Goal: Communication & Community: Answer question/provide support

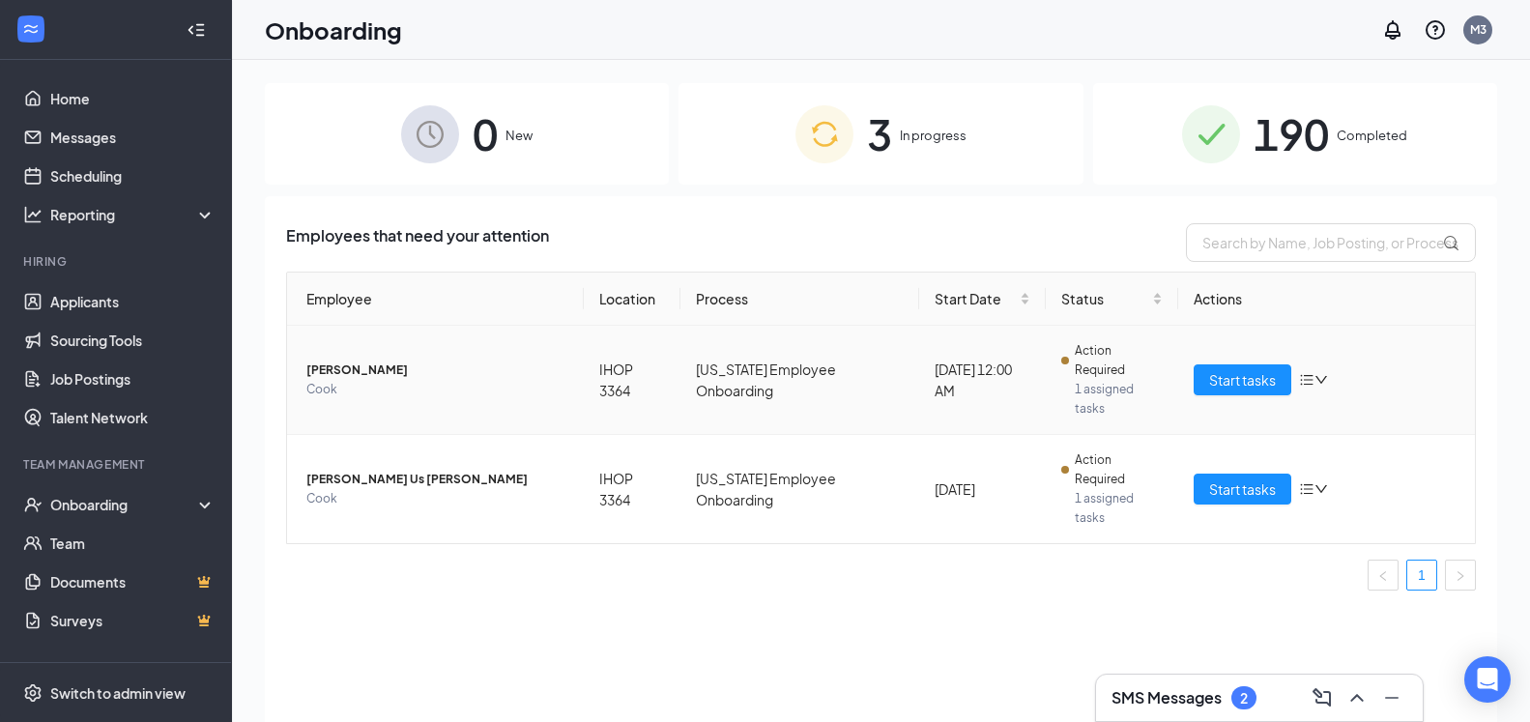
click at [1307, 375] on icon "bars" at bounding box center [1306, 380] width 13 height 11
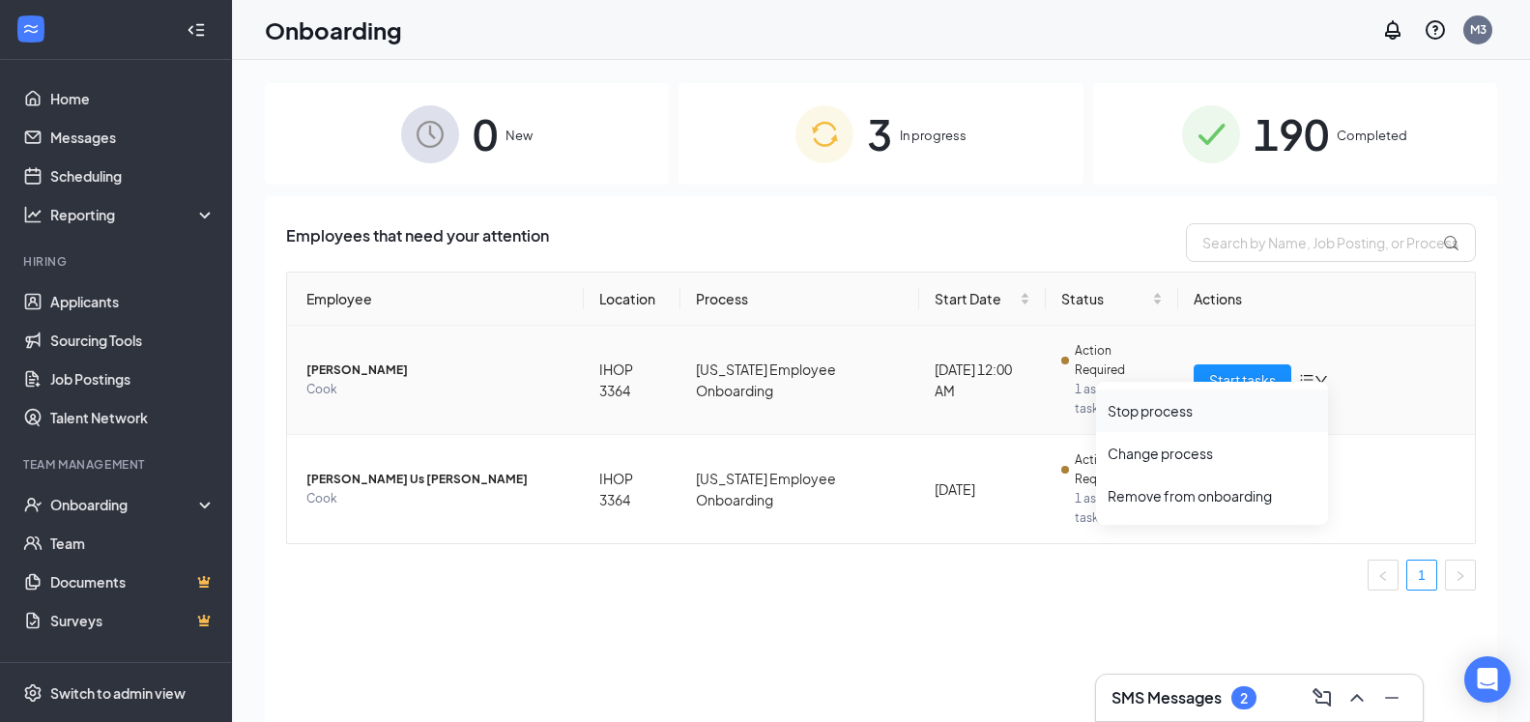
click at [1204, 420] on li "Stop process" at bounding box center [1212, 410] width 232 height 43
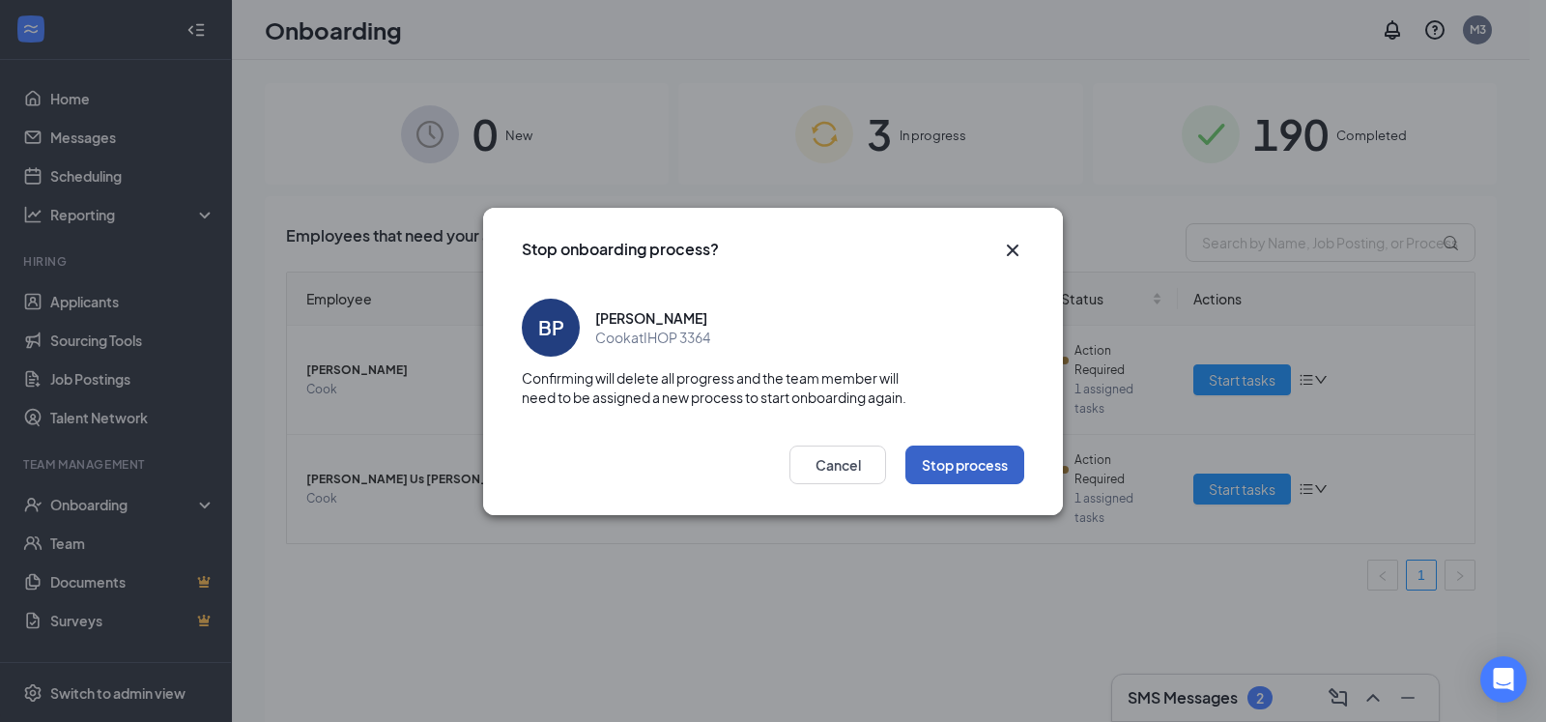
click at [999, 462] on button "Stop process" at bounding box center [965, 465] width 119 height 39
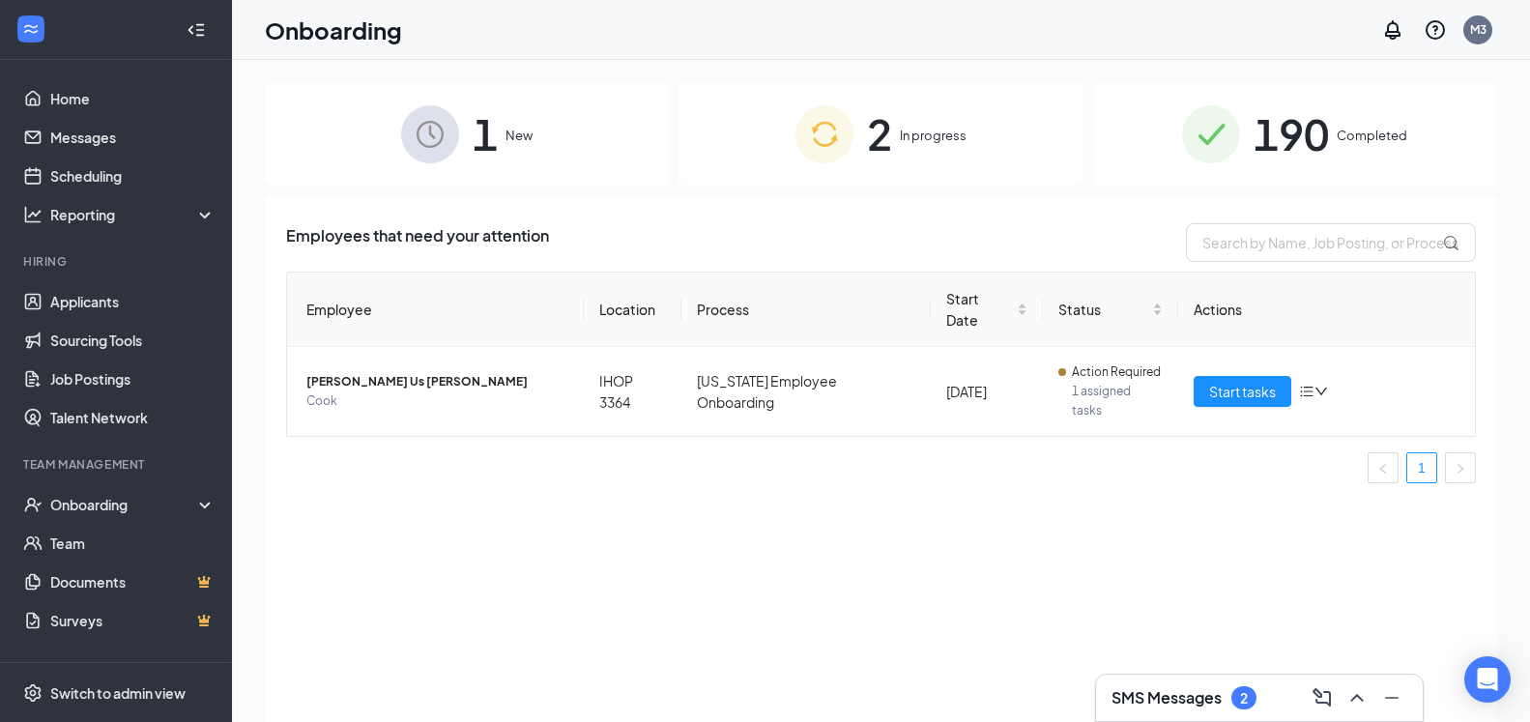
click at [465, 146] on div "1 New" at bounding box center [467, 133] width 404 height 101
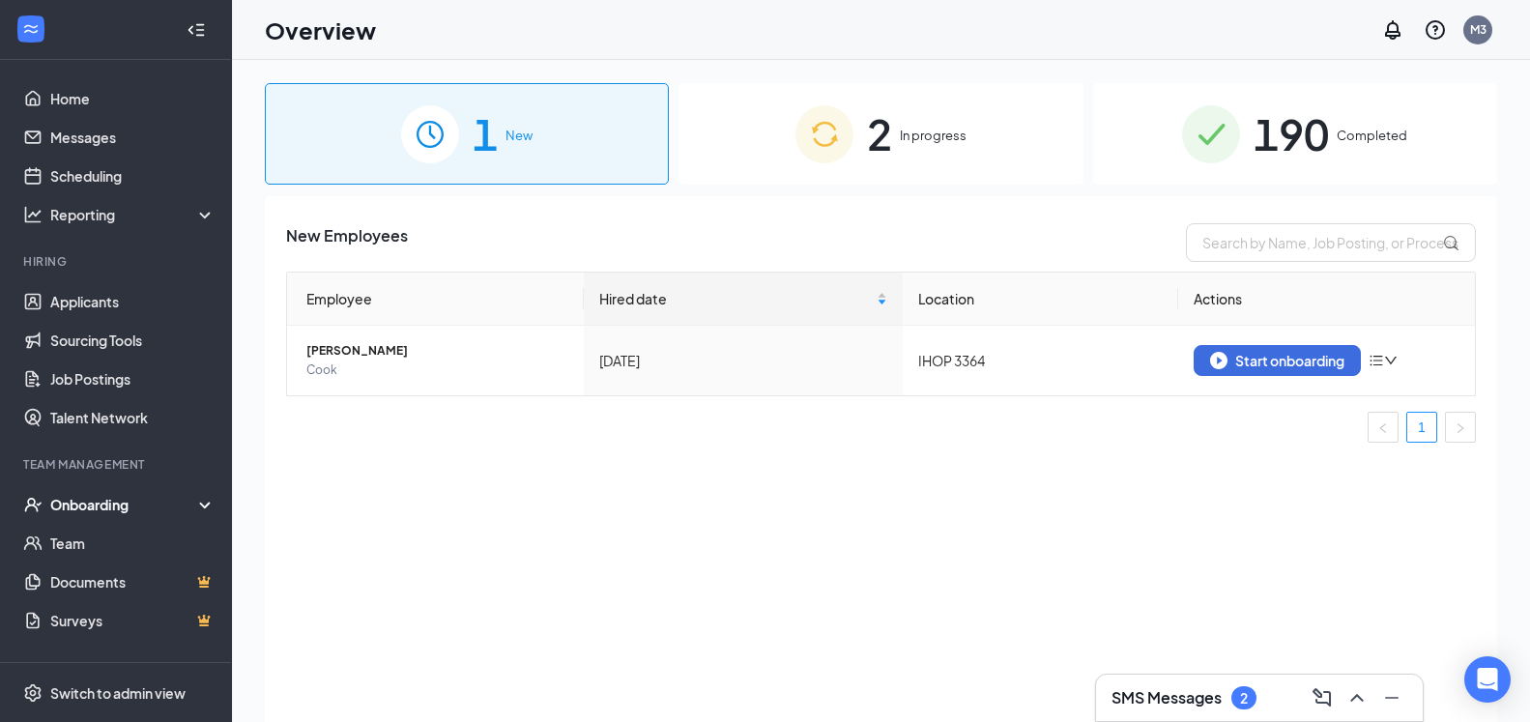
click at [800, 160] on img at bounding box center [824, 134] width 58 height 58
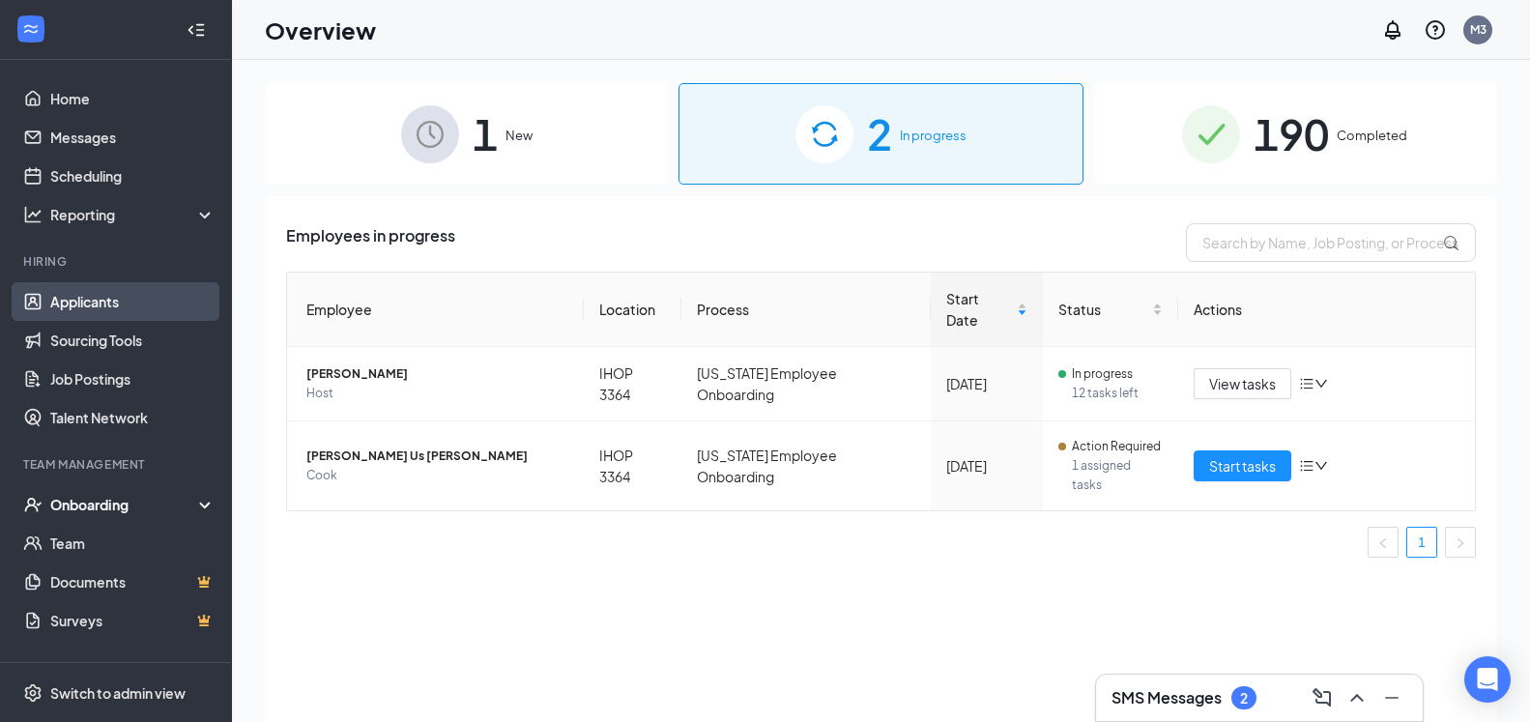
click at [127, 310] on link "Applicants" at bounding box center [132, 301] width 165 height 39
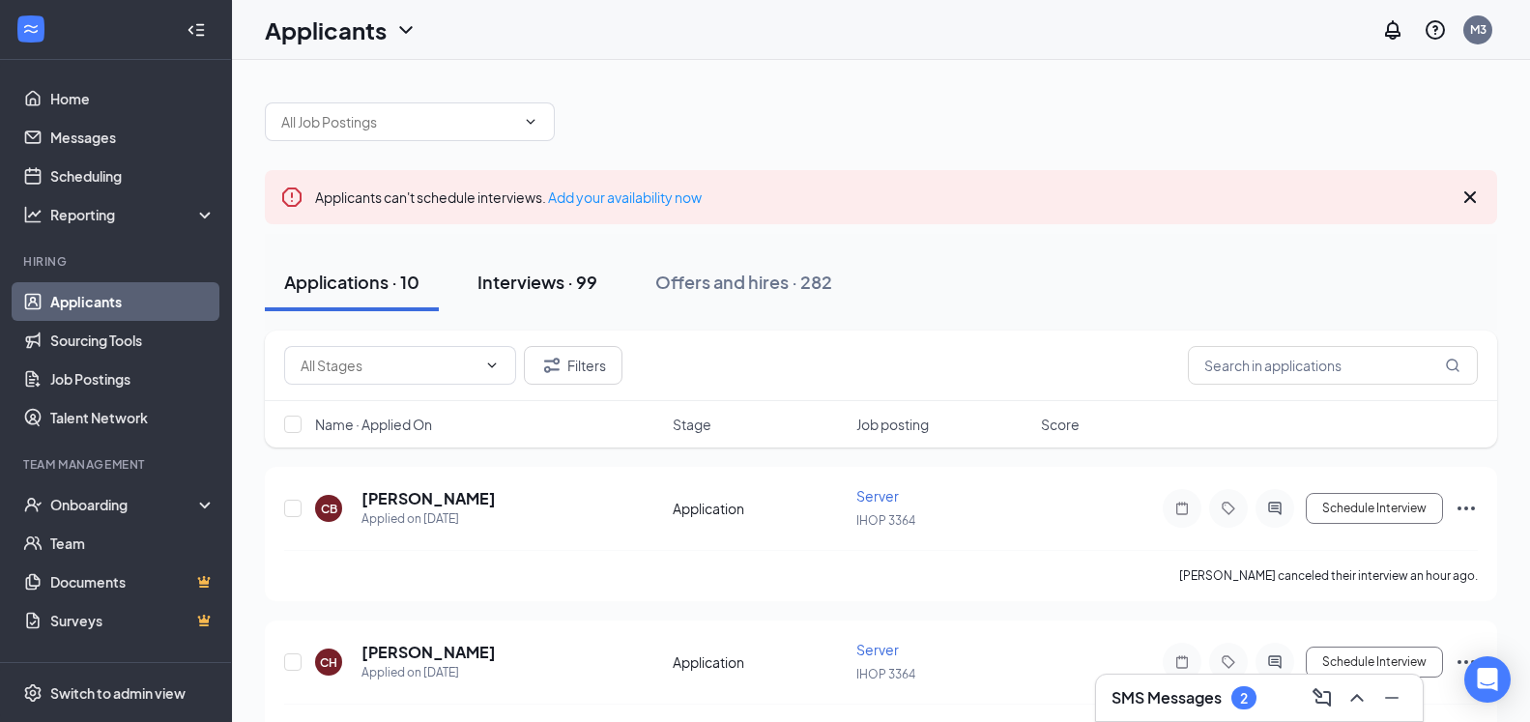
click at [553, 272] on div "Interviews · 99" at bounding box center [537, 282] width 120 height 24
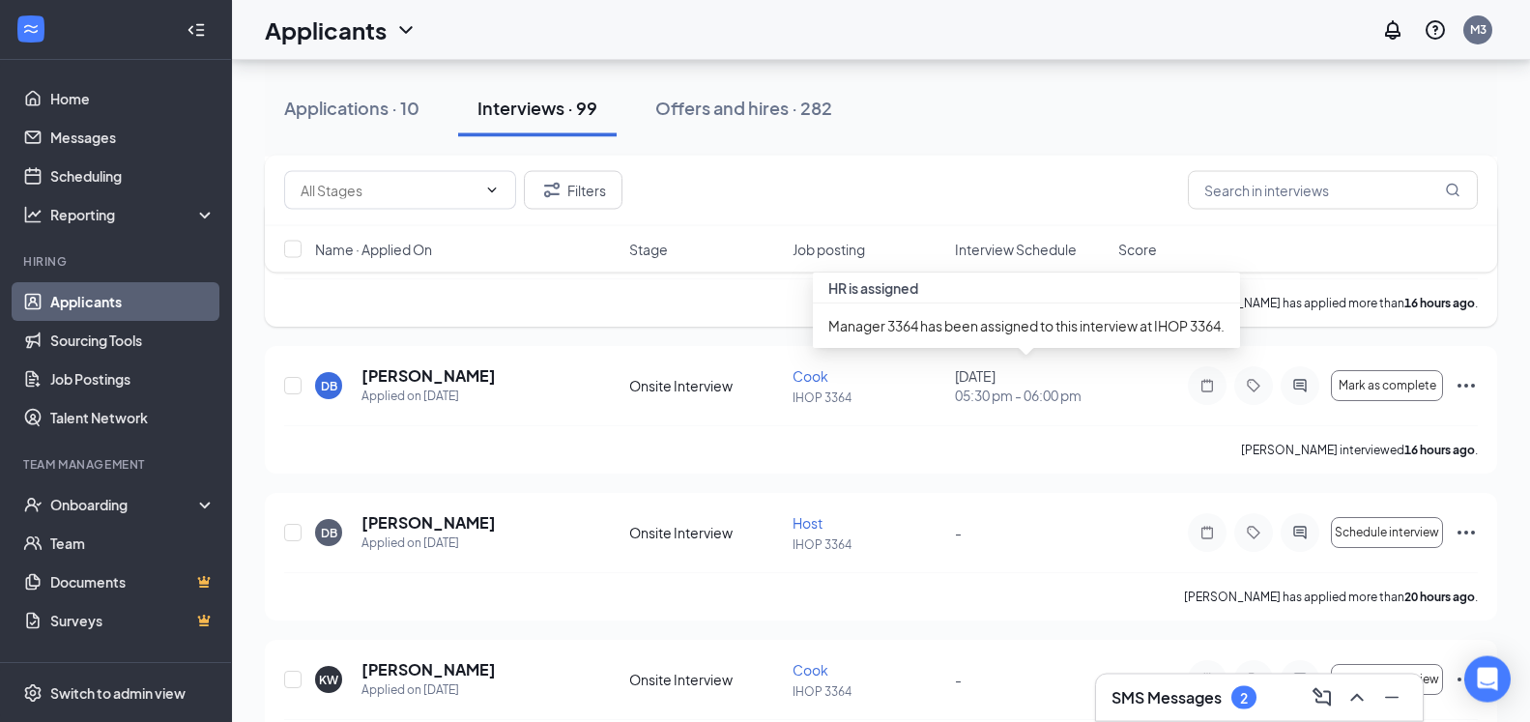
scroll to position [591, 0]
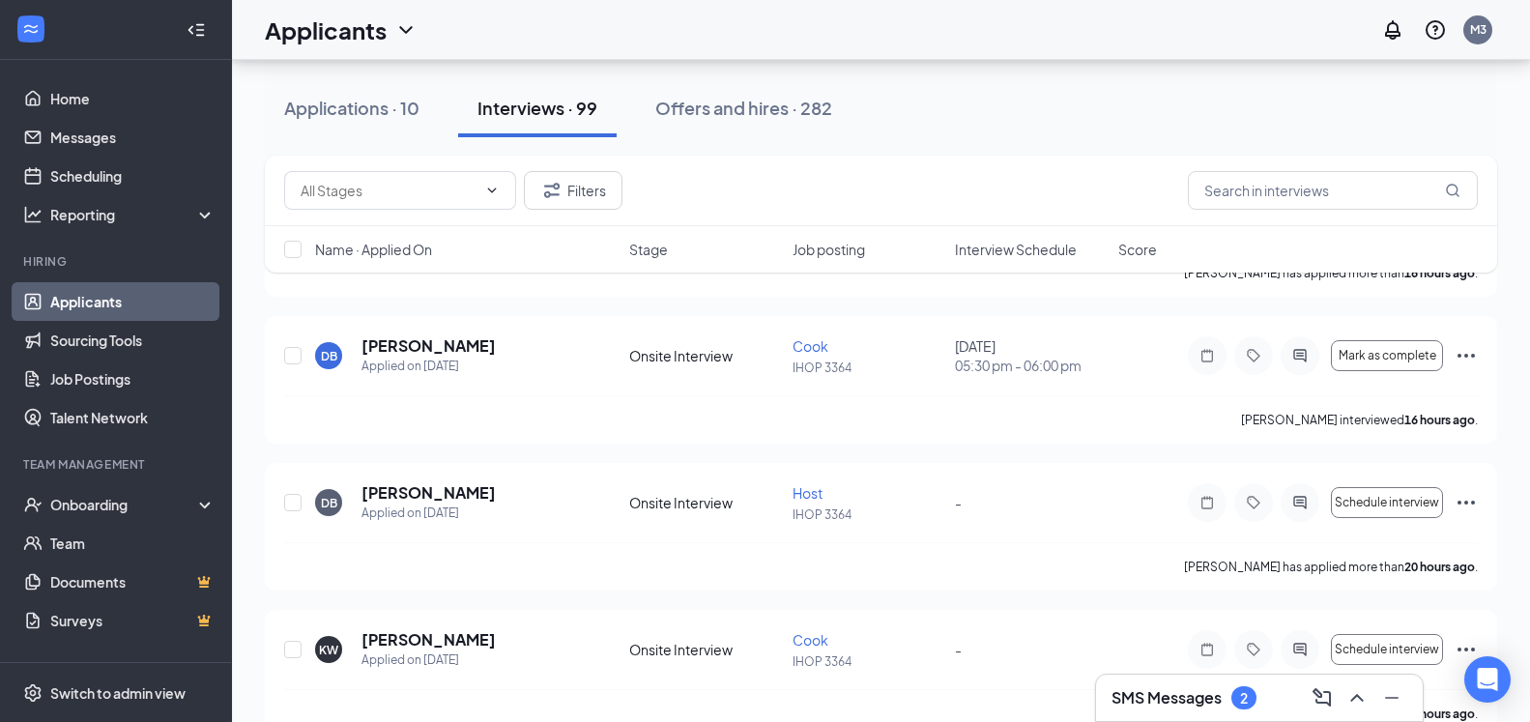
click at [1153, 689] on h3 "SMS Messages" at bounding box center [1166, 697] width 110 height 21
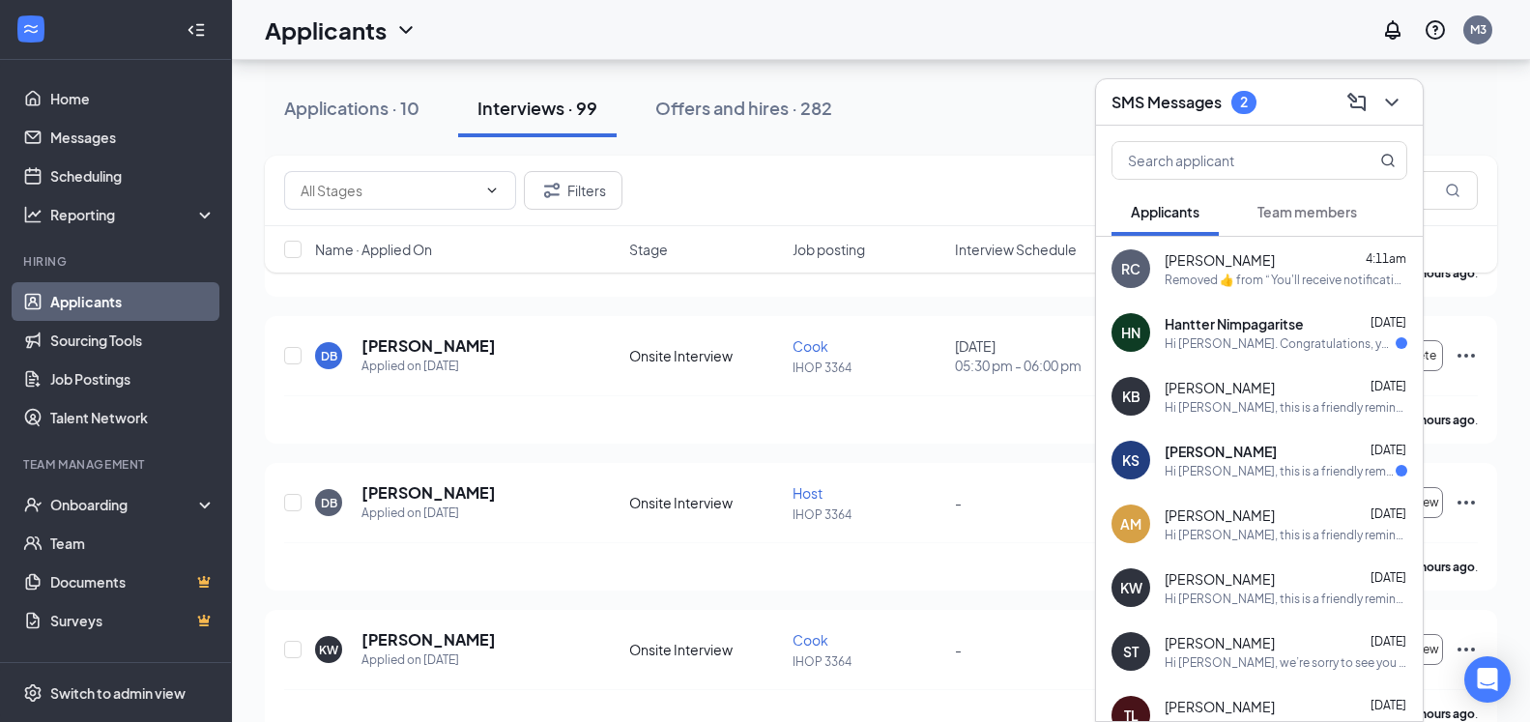
click at [1224, 339] on div "Hi [PERSON_NAME]. Congratulations, your meeting with IHOP for Server at IHOP 33…" at bounding box center [1280, 343] width 231 height 16
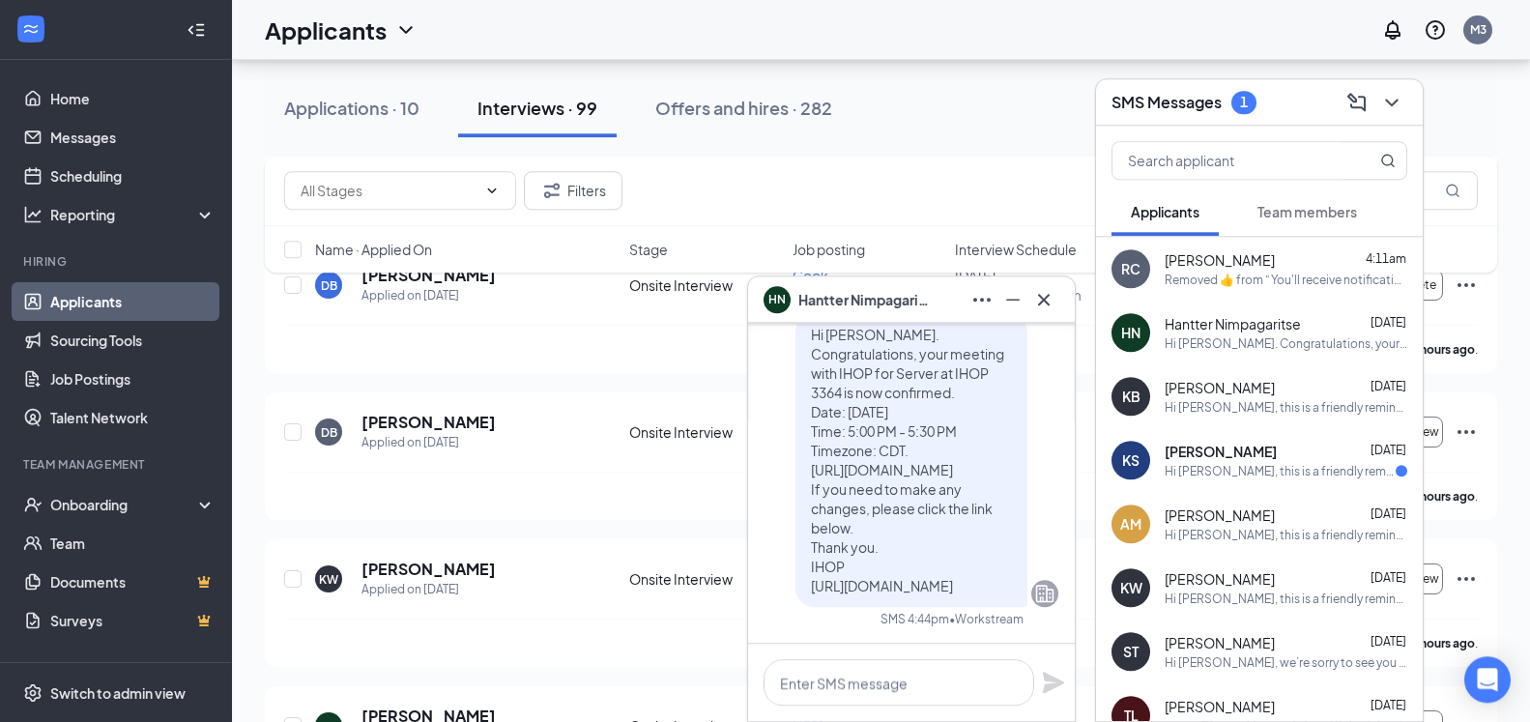
scroll to position [789, 0]
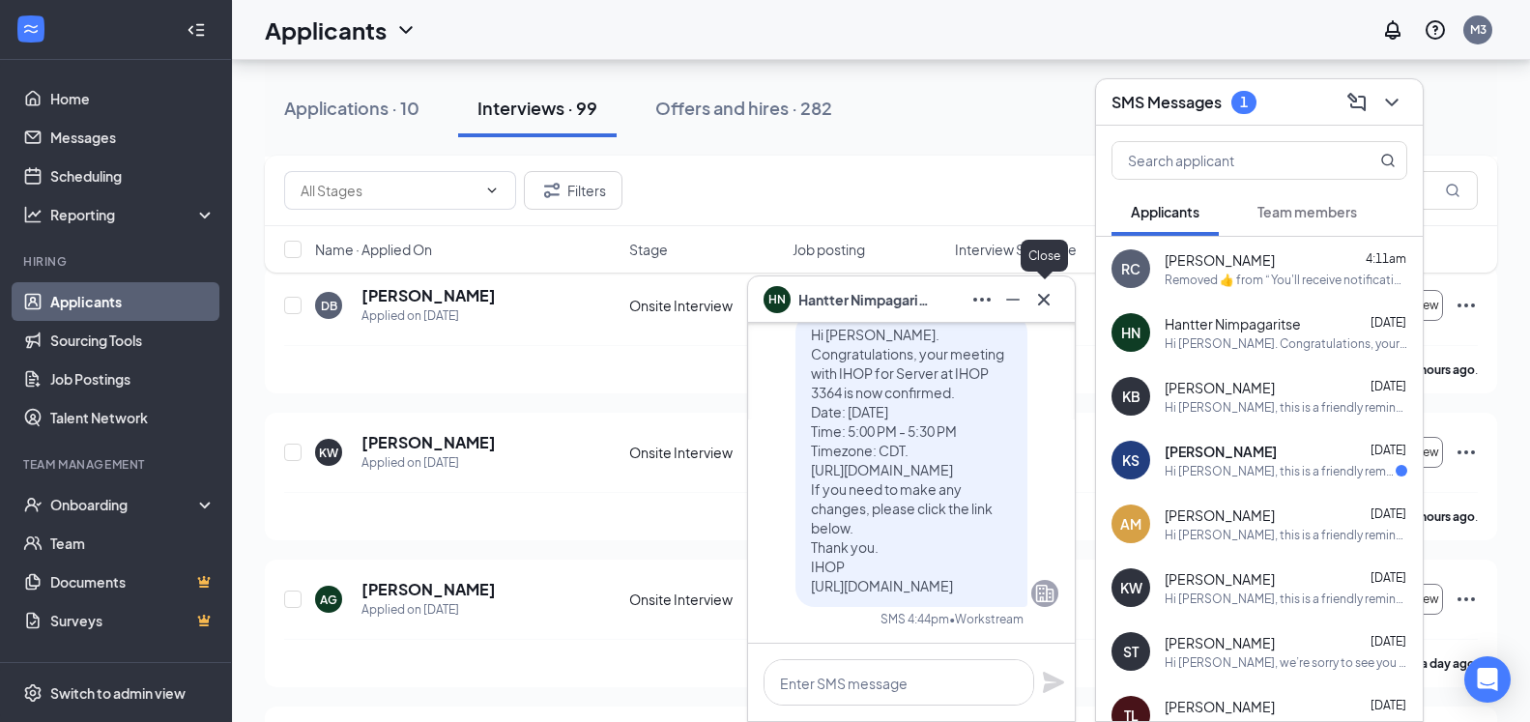
click at [1042, 302] on icon "Cross" at bounding box center [1044, 299] width 12 height 12
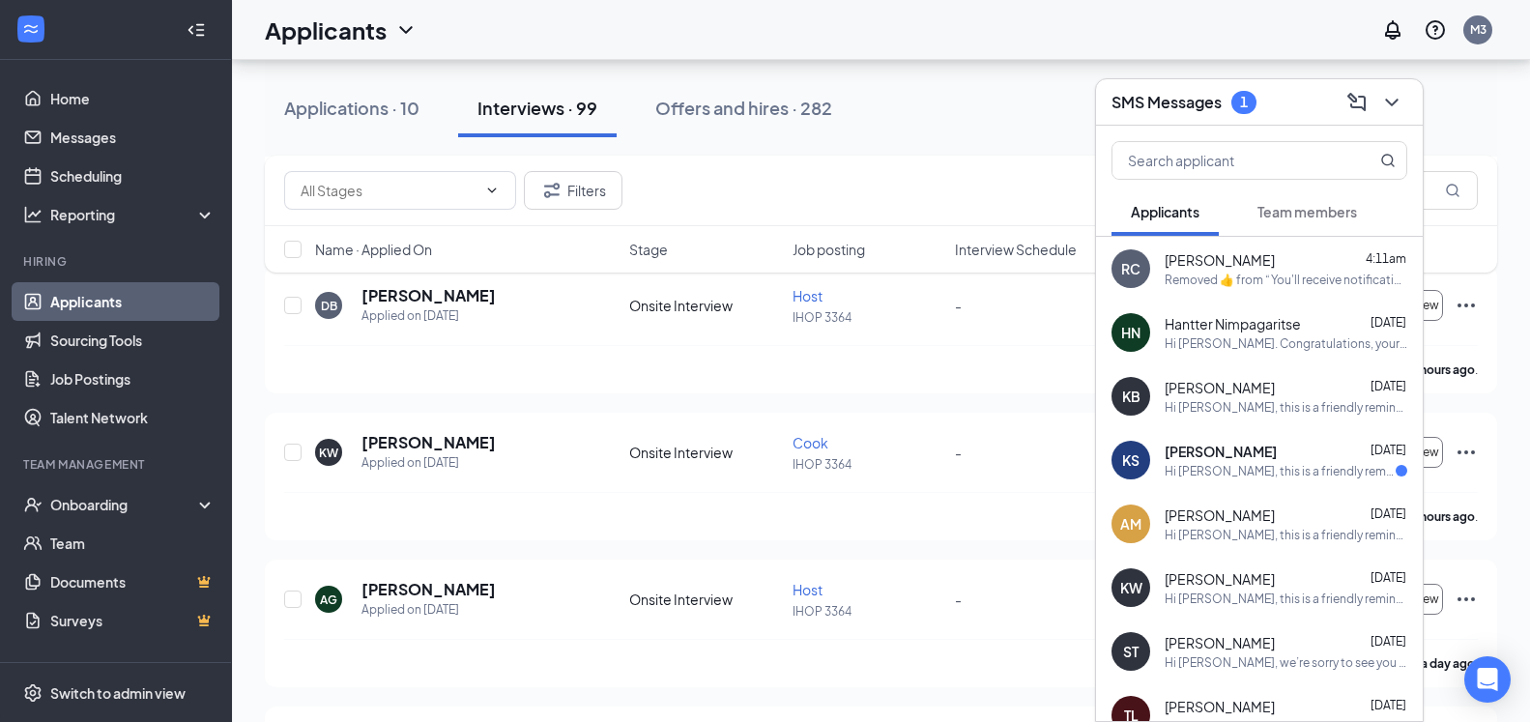
click at [1270, 477] on div "Hi [PERSON_NAME], this is a friendly reminder. Your meeting with IHOP for [PERS…" at bounding box center [1280, 471] width 231 height 16
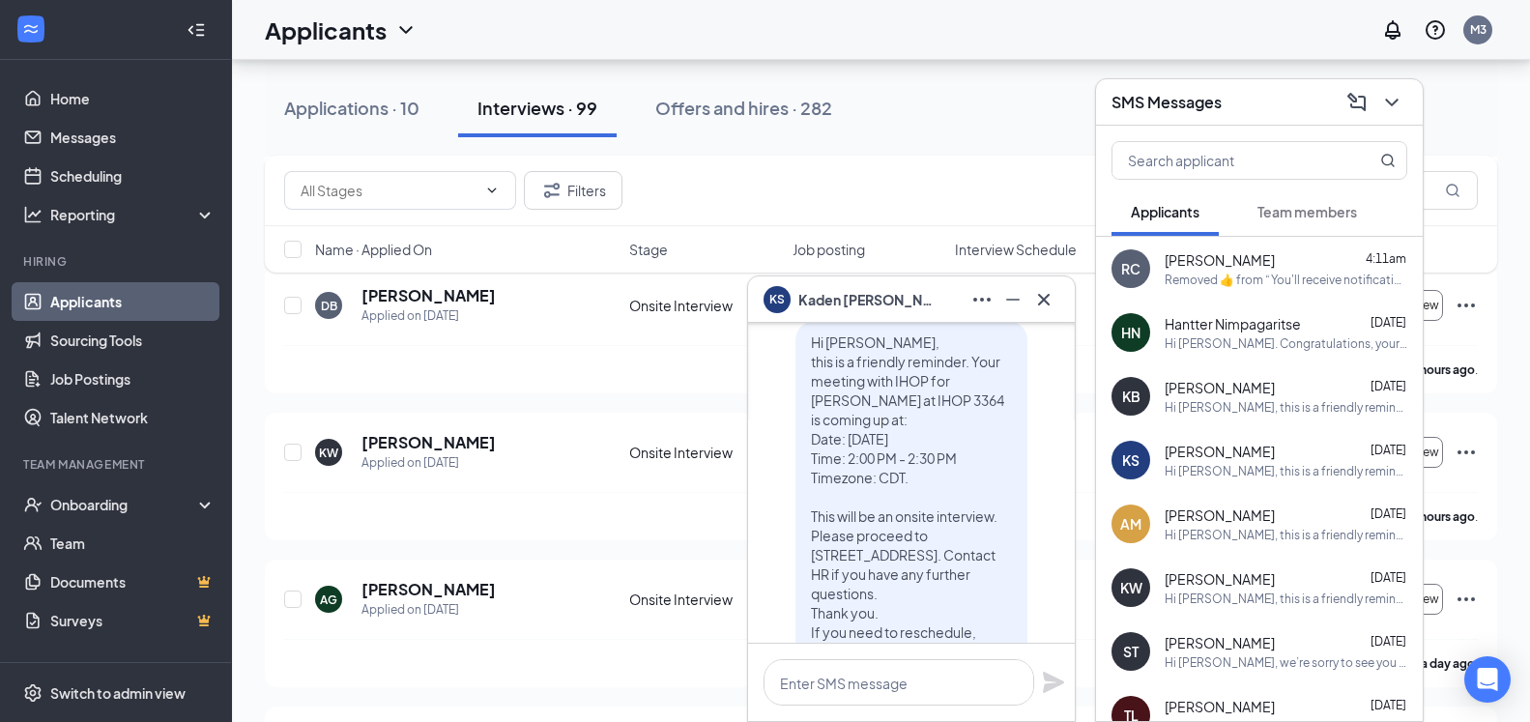
scroll to position [-209, 0]
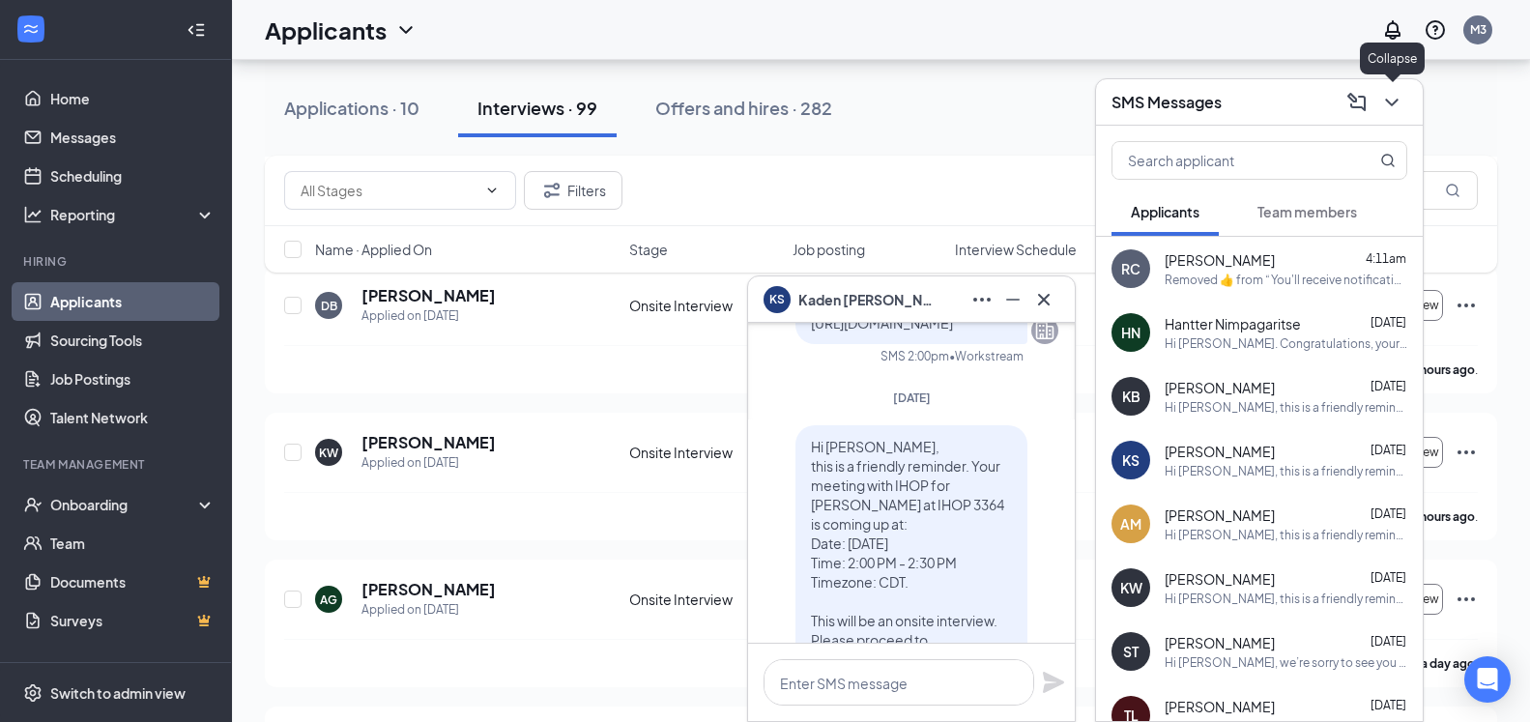
click at [1391, 116] on button at bounding box center [1391, 102] width 31 height 31
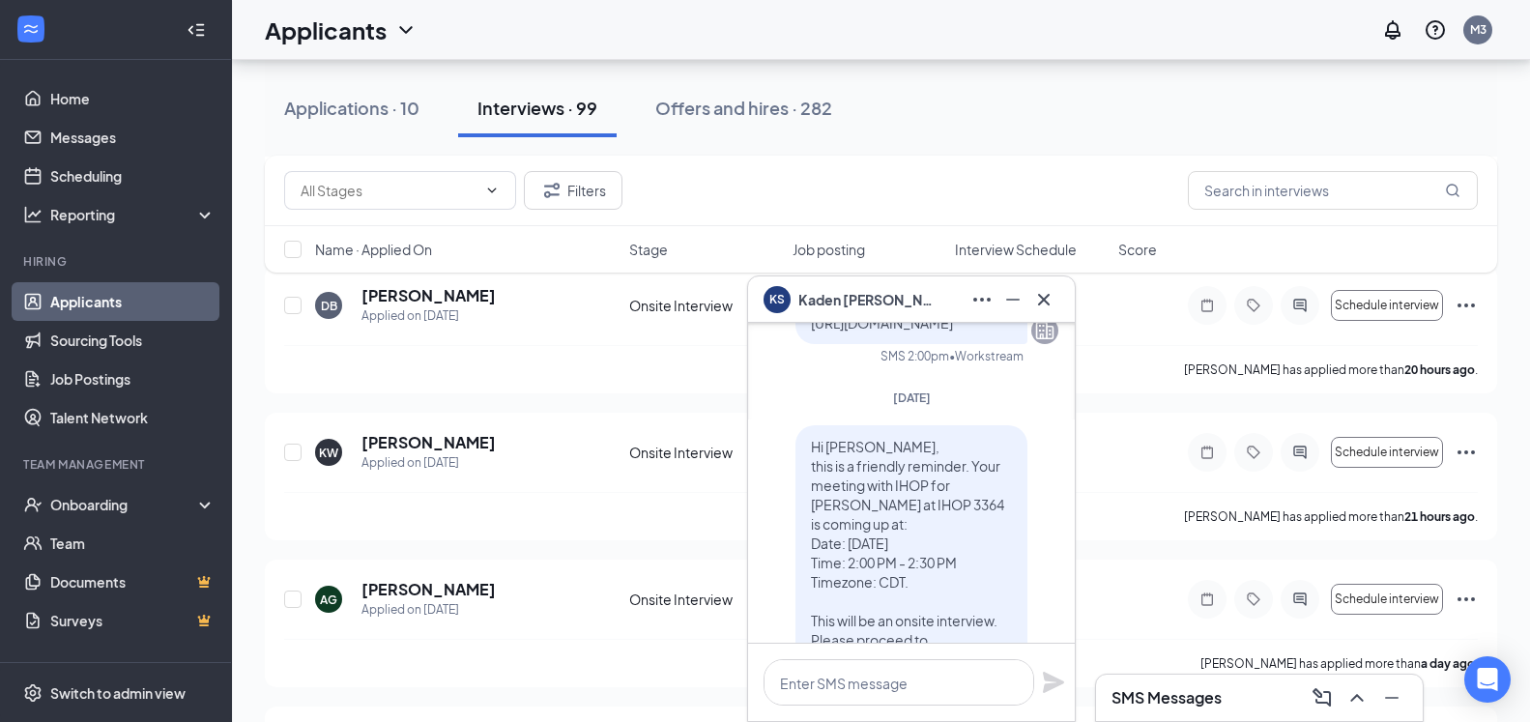
click at [1045, 304] on icon "Cross" at bounding box center [1043, 299] width 23 height 23
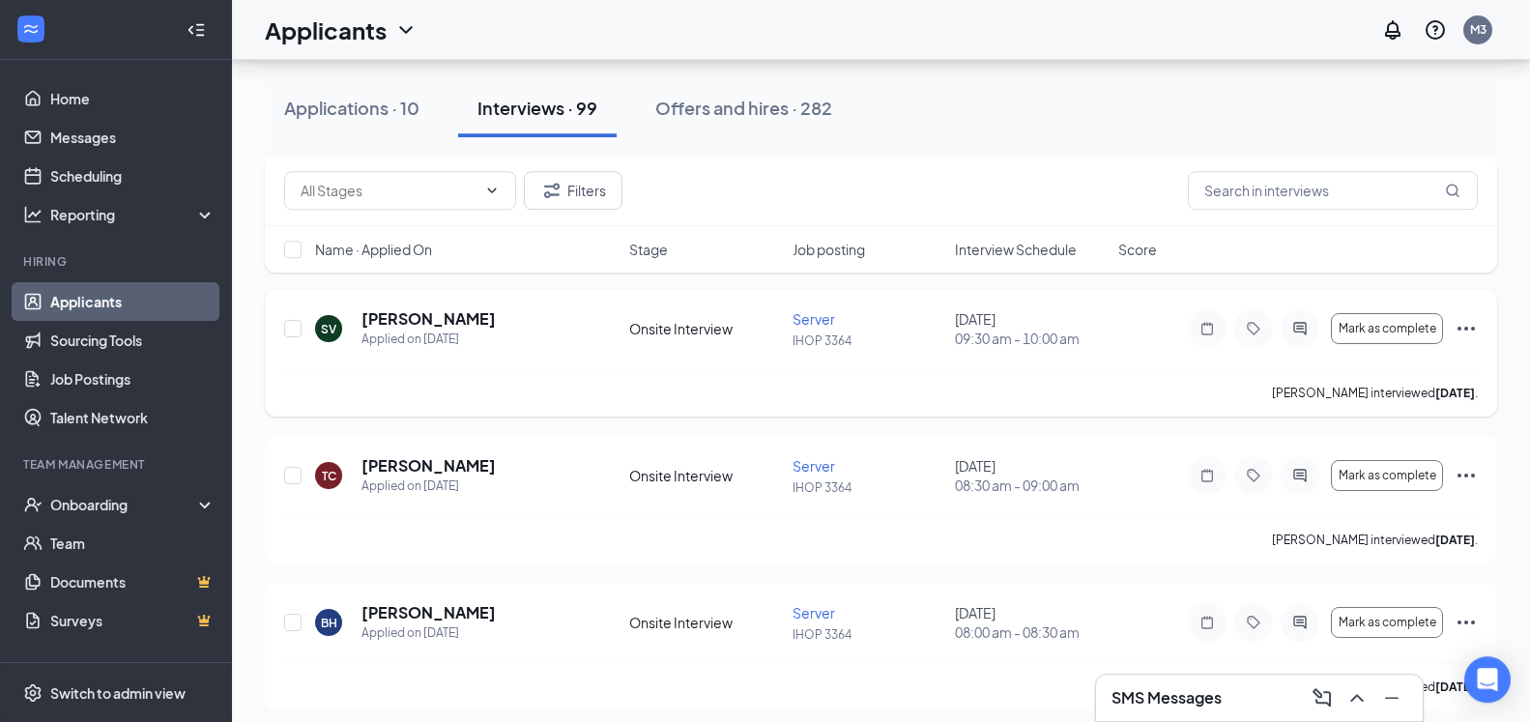
scroll to position [4338, 0]
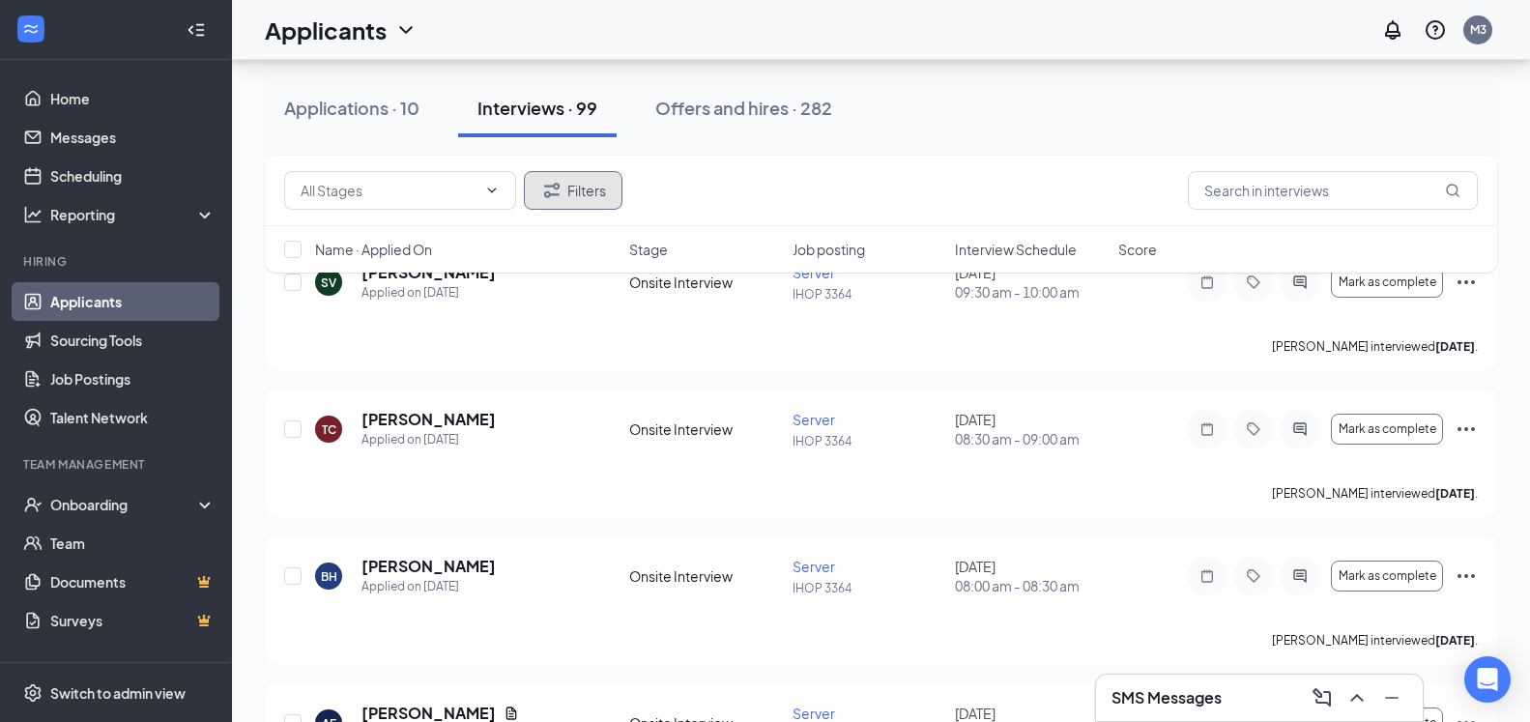
click at [596, 189] on button "Filters" at bounding box center [573, 190] width 99 height 39
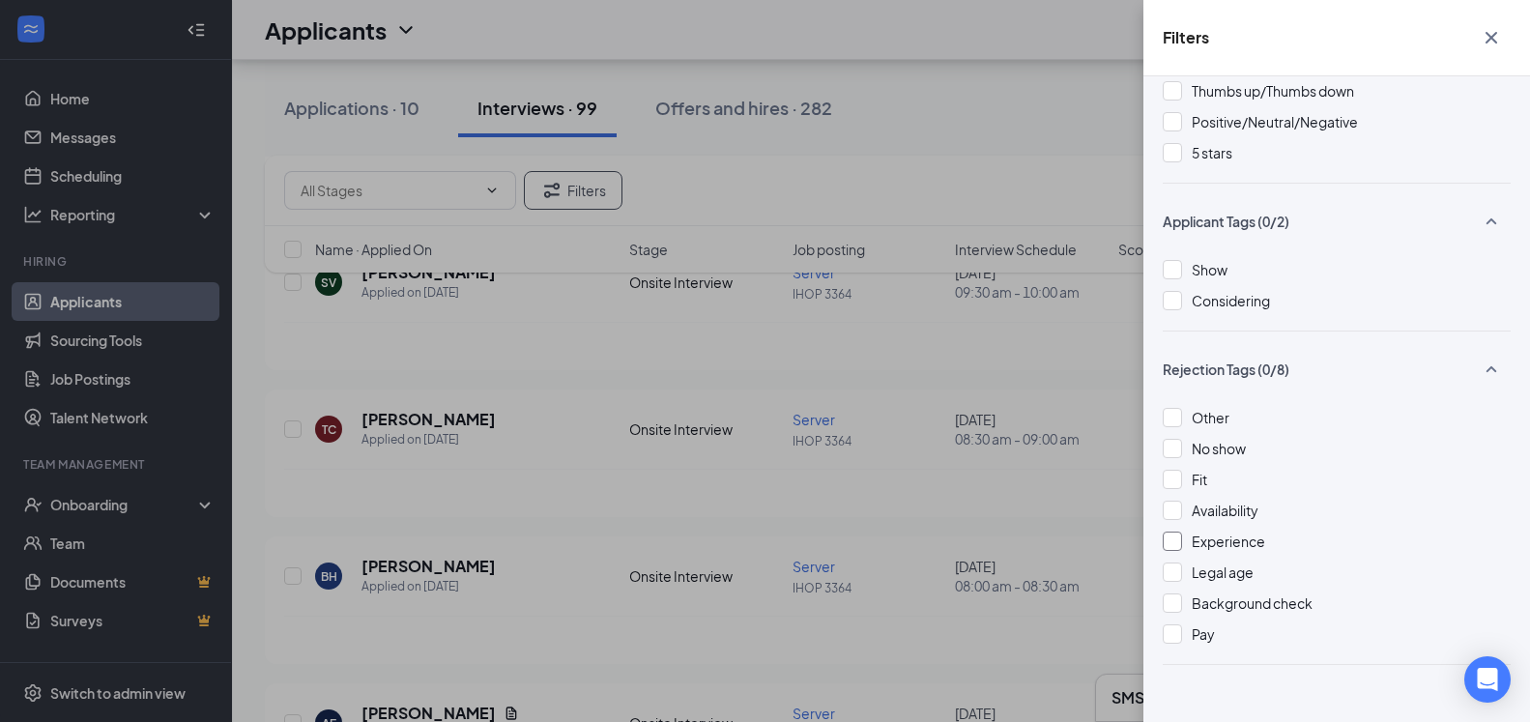
scroll to position [544, 0]
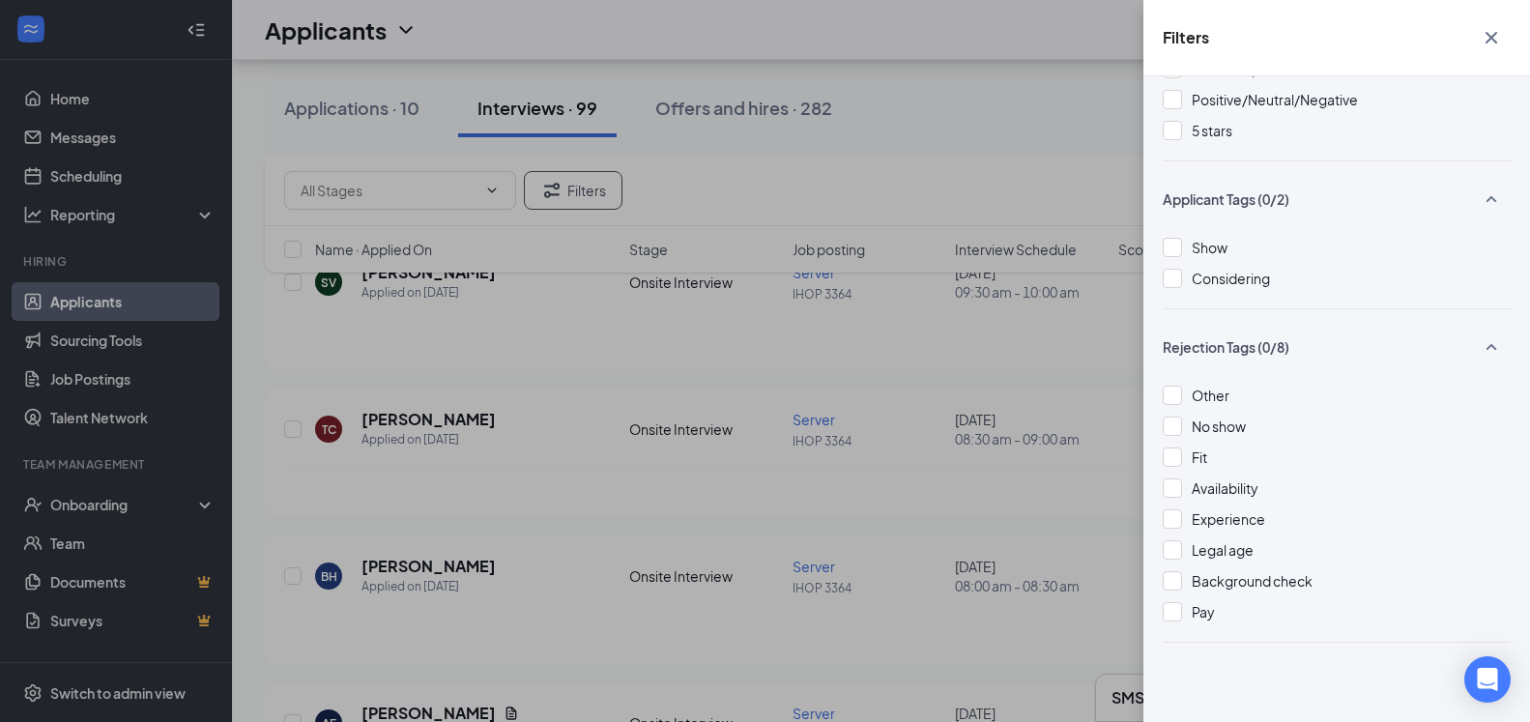
click at [524, 343] on div "Filters Applicant Status (0/5) Unread message Hasn't messaged back Stuck in sta…" at bounding box center [765, 361] width 1530 height 722
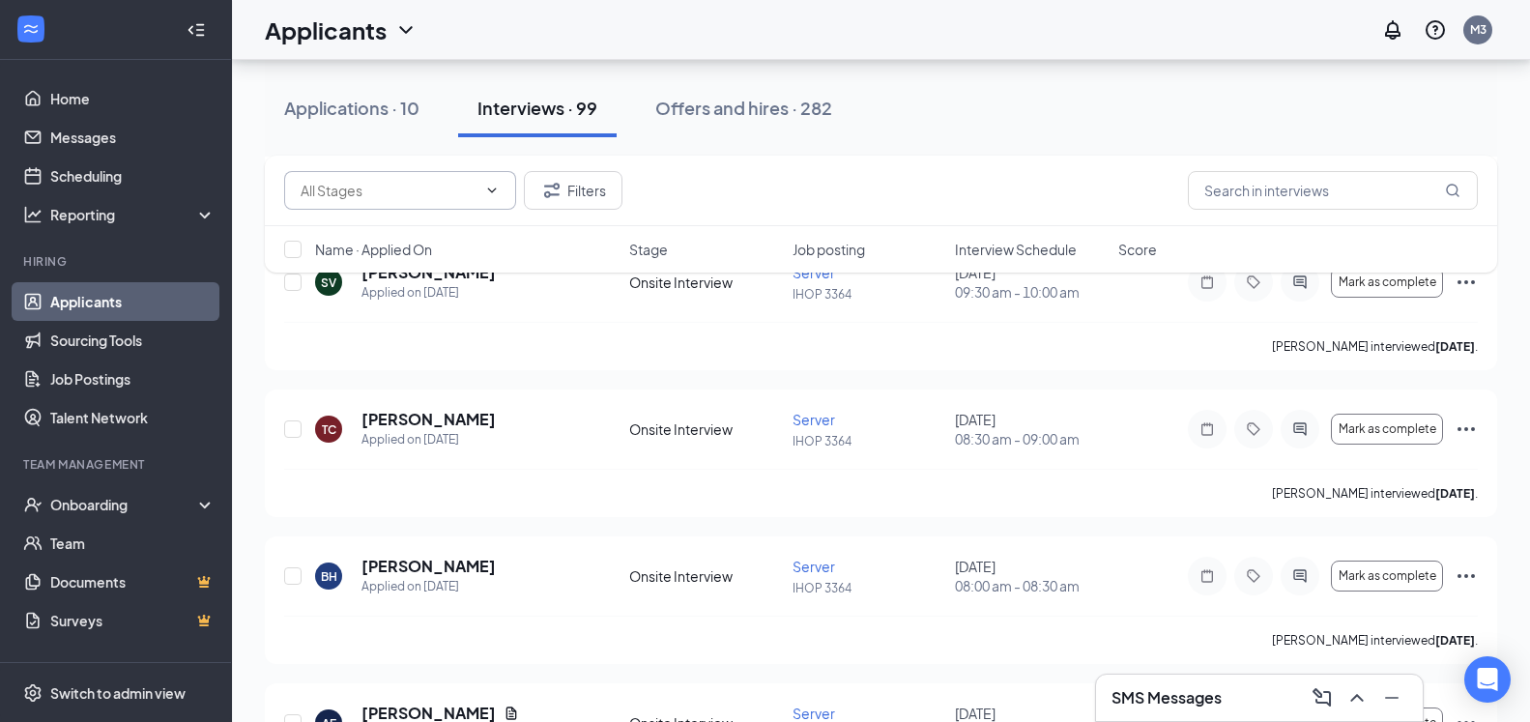
click at [462, 197] on input "text" at bounding box center [389, 190] width 176 height 21
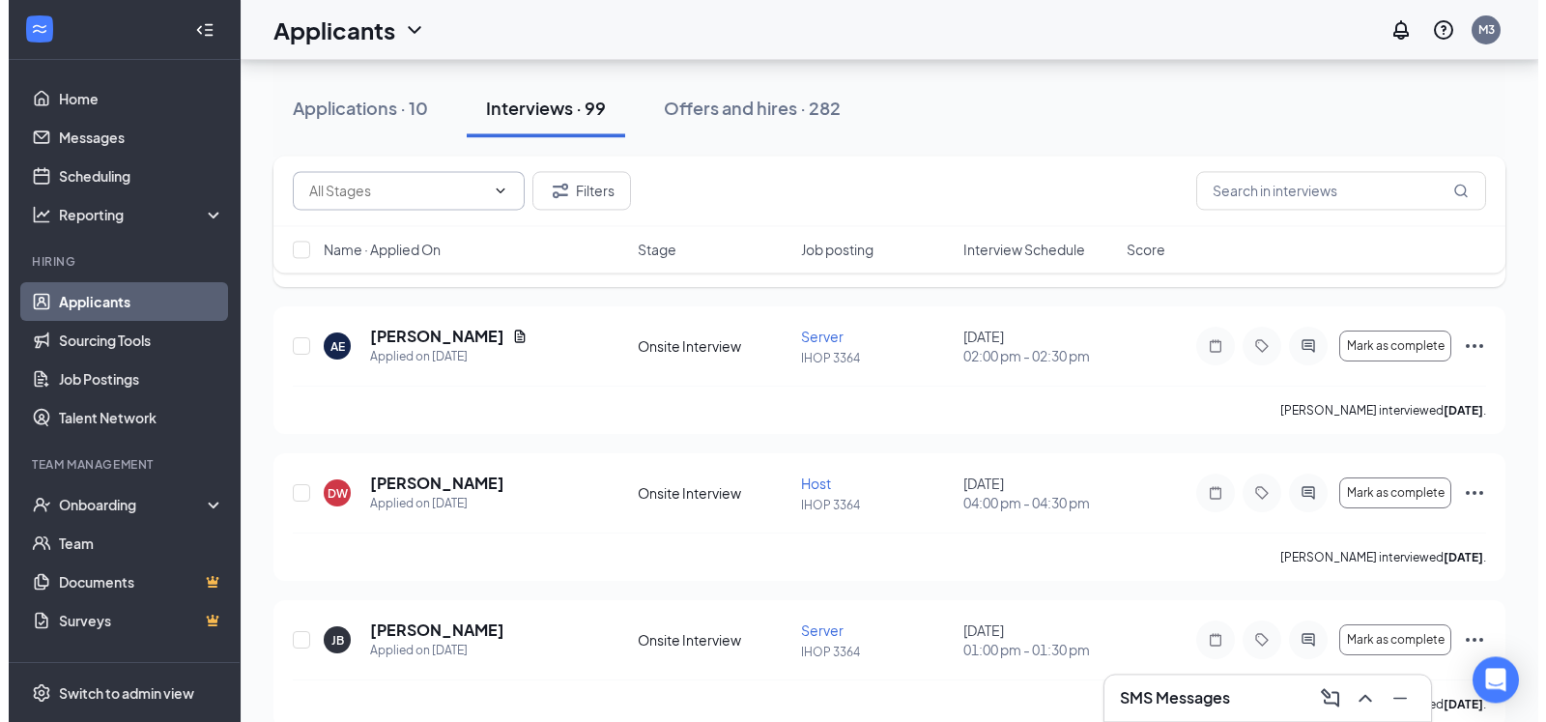
scroll to position [4732, 0]
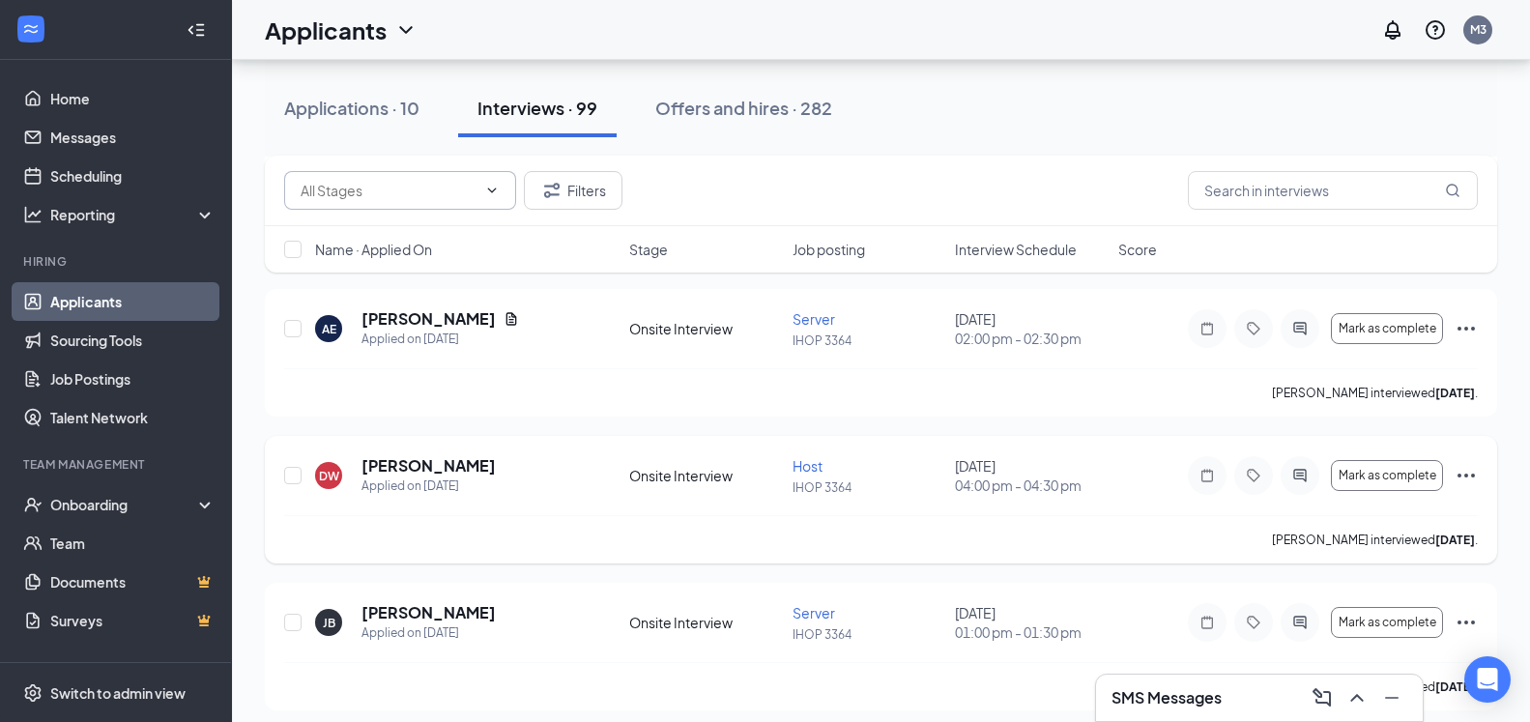
click at [1286, 475] on div at bounding box center [1300, 475] width 39 height 39
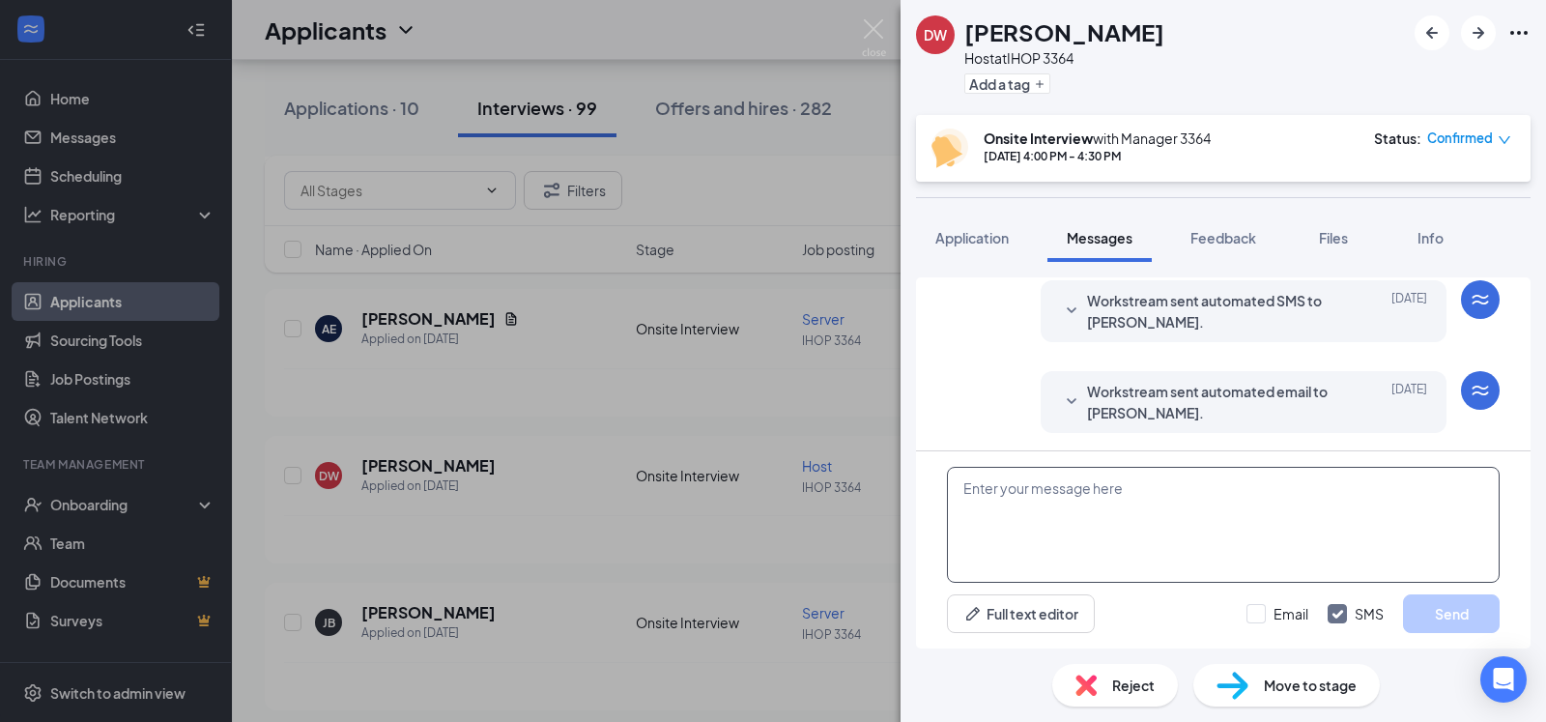
scroll to position [795, 0]
click at [1117, 500] on textarea at bounding box center [1223, 525] width 553 height 116
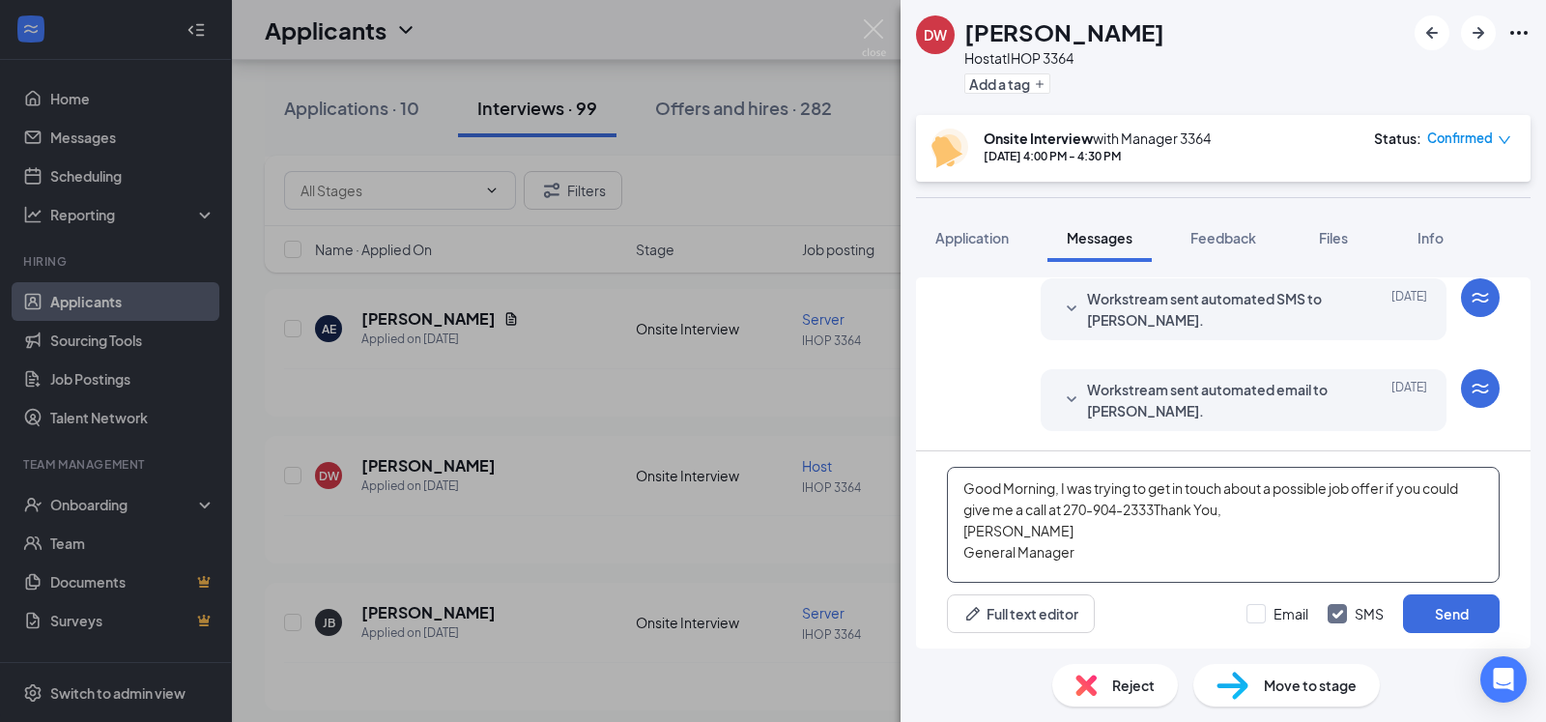
click at [1162, 508] on textarea "Good Morning, I was trying to get in touch about a possible job offer if you co…" at bounding box center [1223, 525] width 553 height 116
click at [1101, 545] on textarea "Good Morning, I was trying to get in touch about a possible job offer if you co…" at bounding box center [1223, 525] width 553 height 116
type textarea "Good Morning, I was trying to get in touch about a possible job offer if you co…"
click at [1266, 617] on input "Email" at bounding box center [1278, 613] width 62 height 19
checkbox input "true"
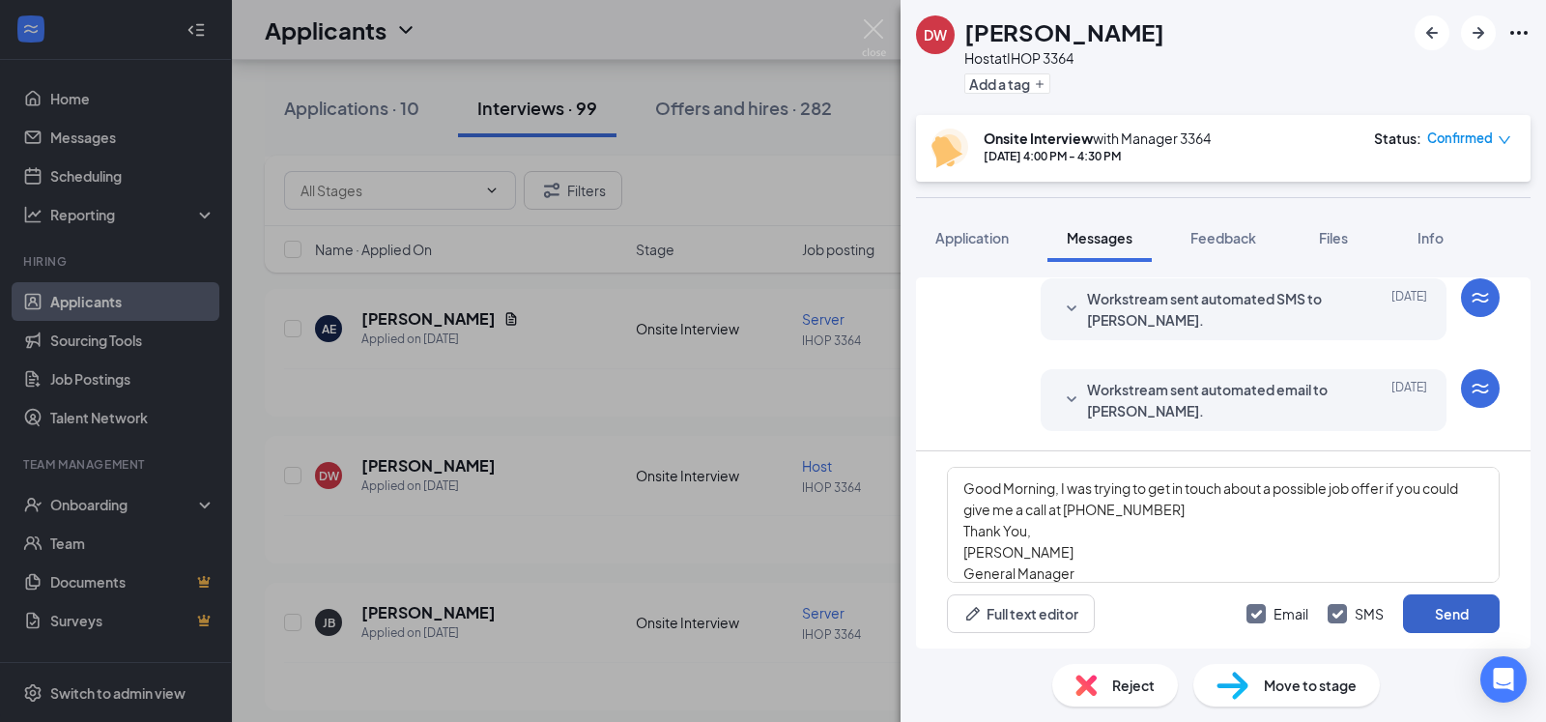
click at [1440, 618] on button "Send" at bounding box center [1451, 613] width 97 height 39
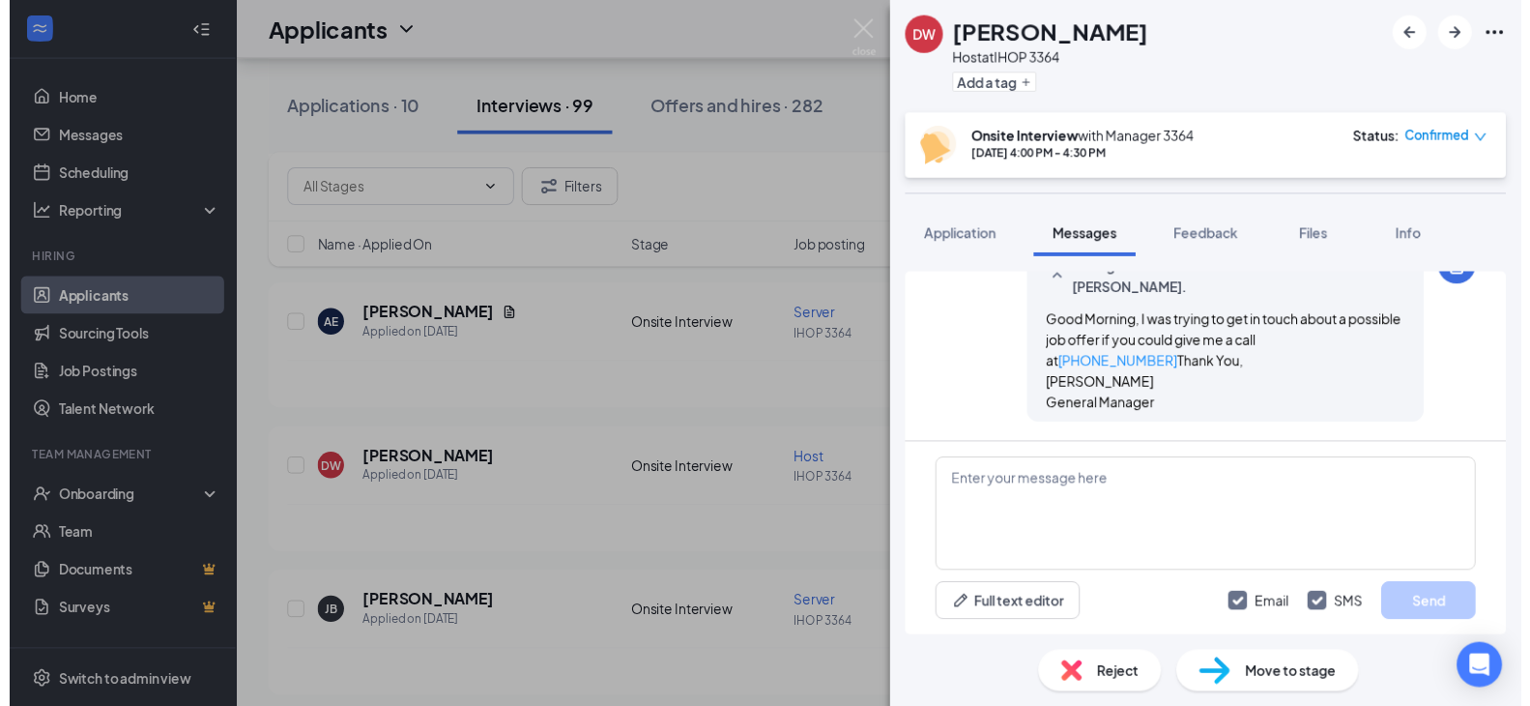
scroll to position [1255, 0]
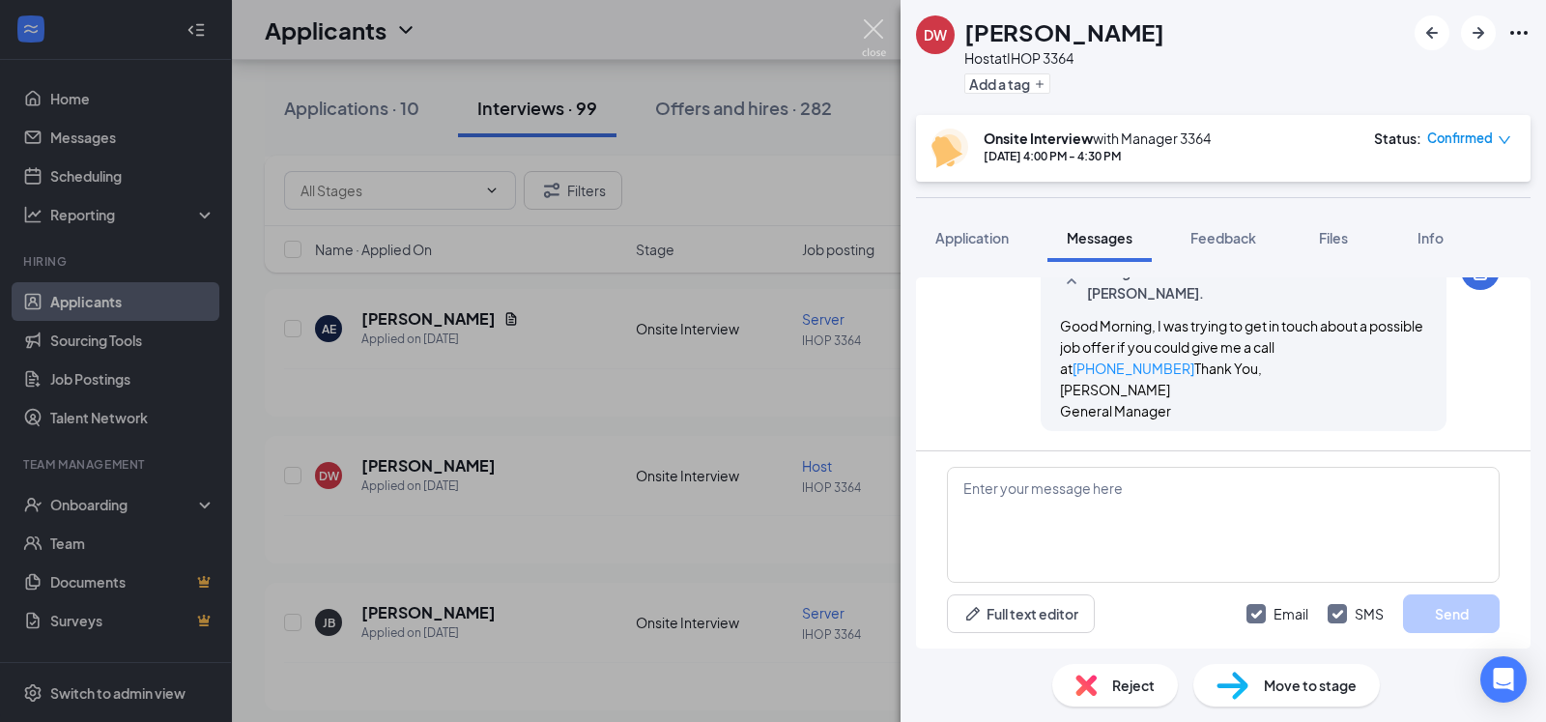
click at [878, 24] on img at bounding box center [874, 38] width 24 height 38
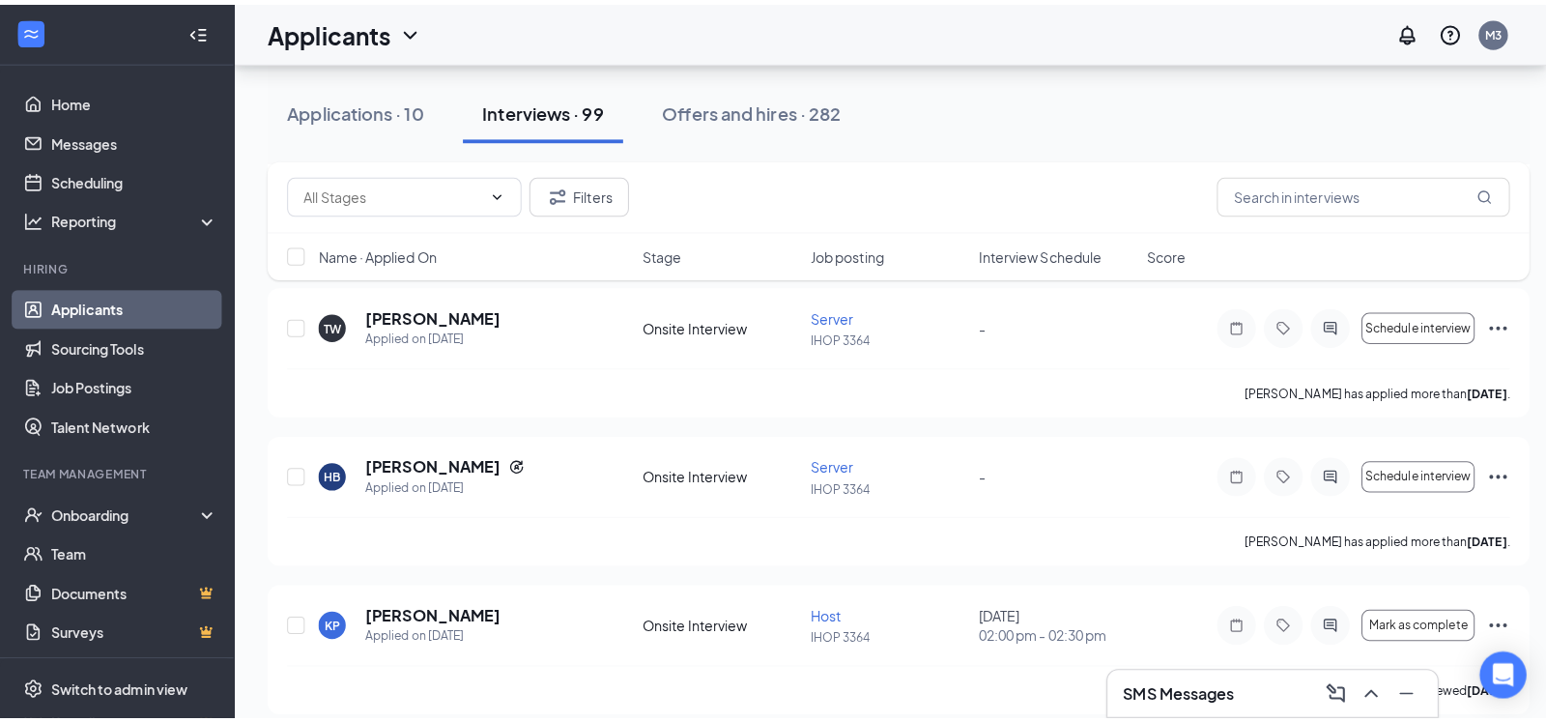
scroll to position [5619, 0]
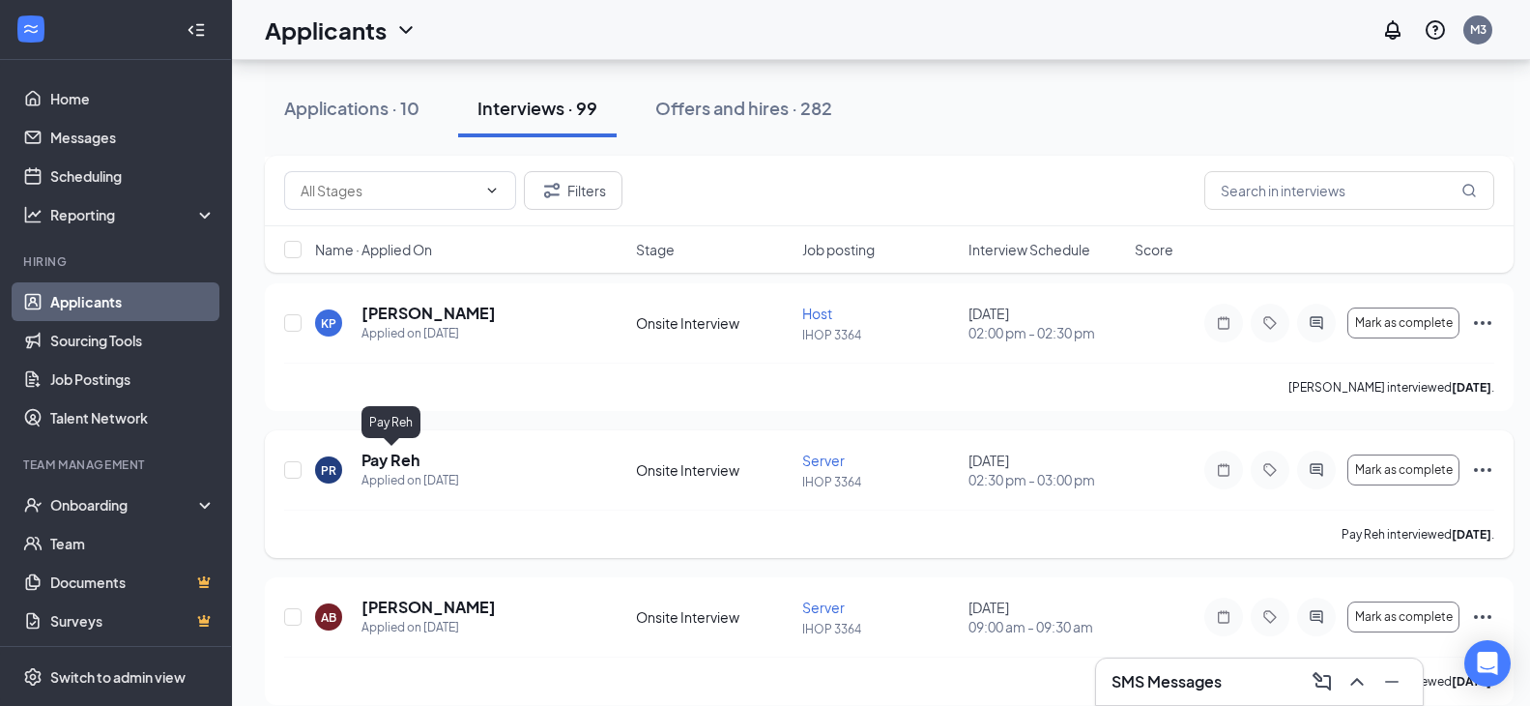
click at [416, 461] on h5 "Pay Reh" at bounding box center [390, 459] width 58 height 21
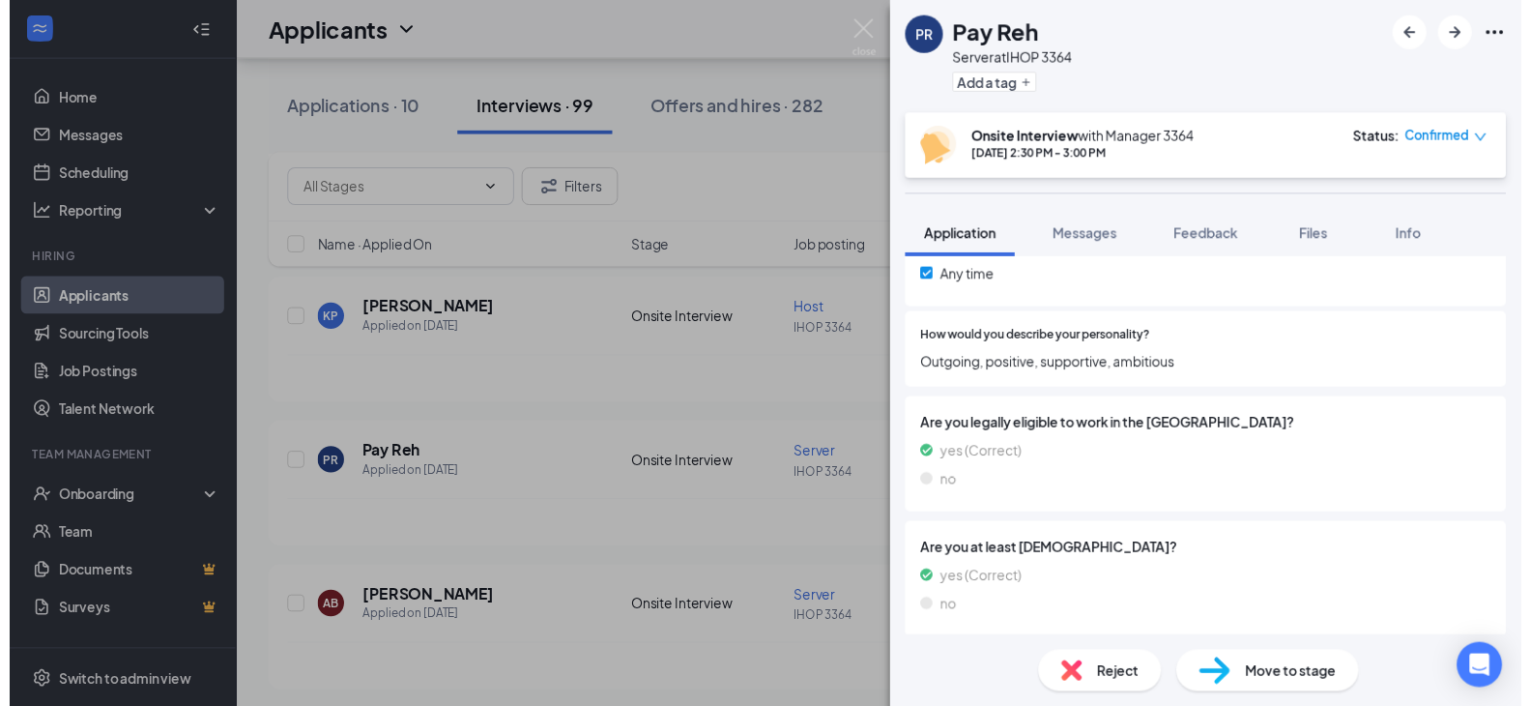
scroll to position [947, 0]
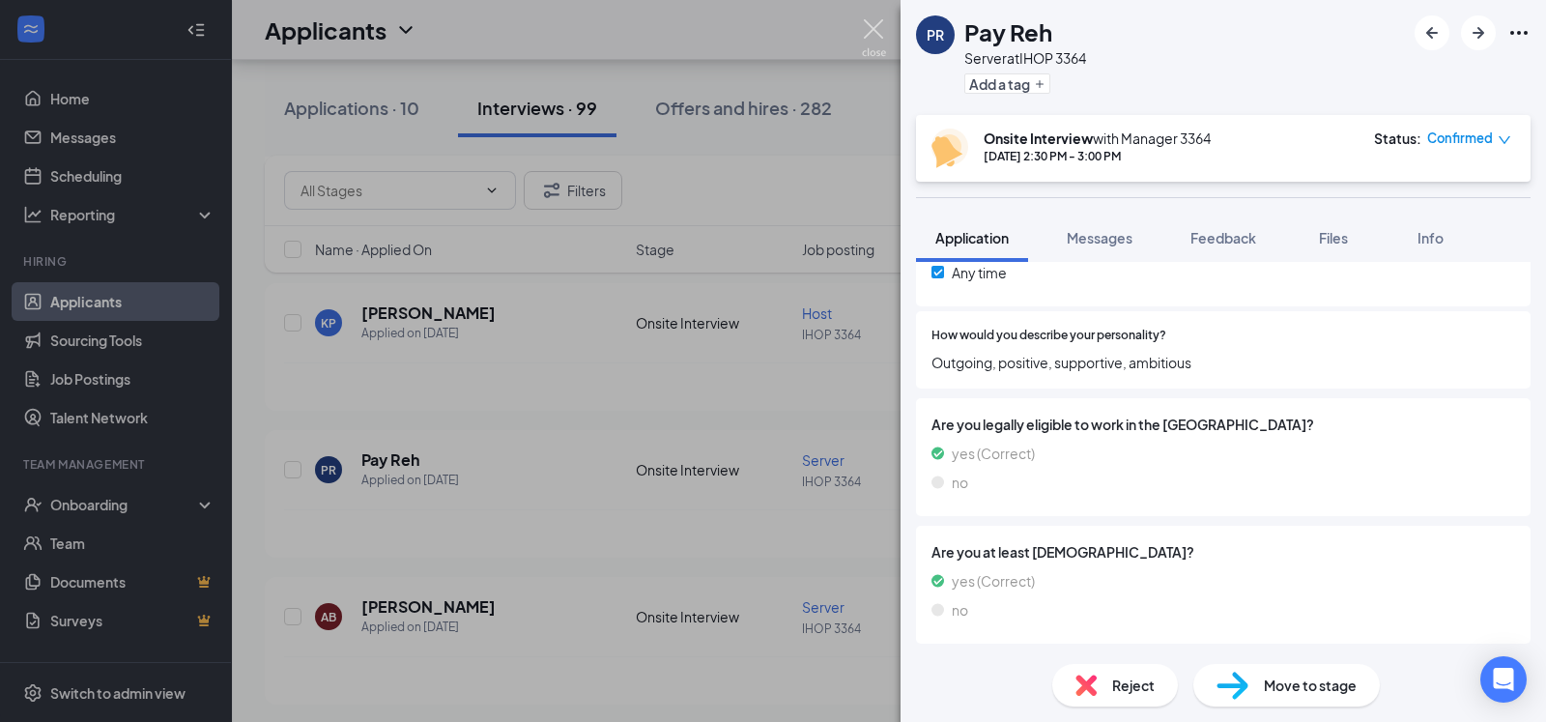
click at [878, 39] on img at bounding box center [874, 38] width 24 height 38
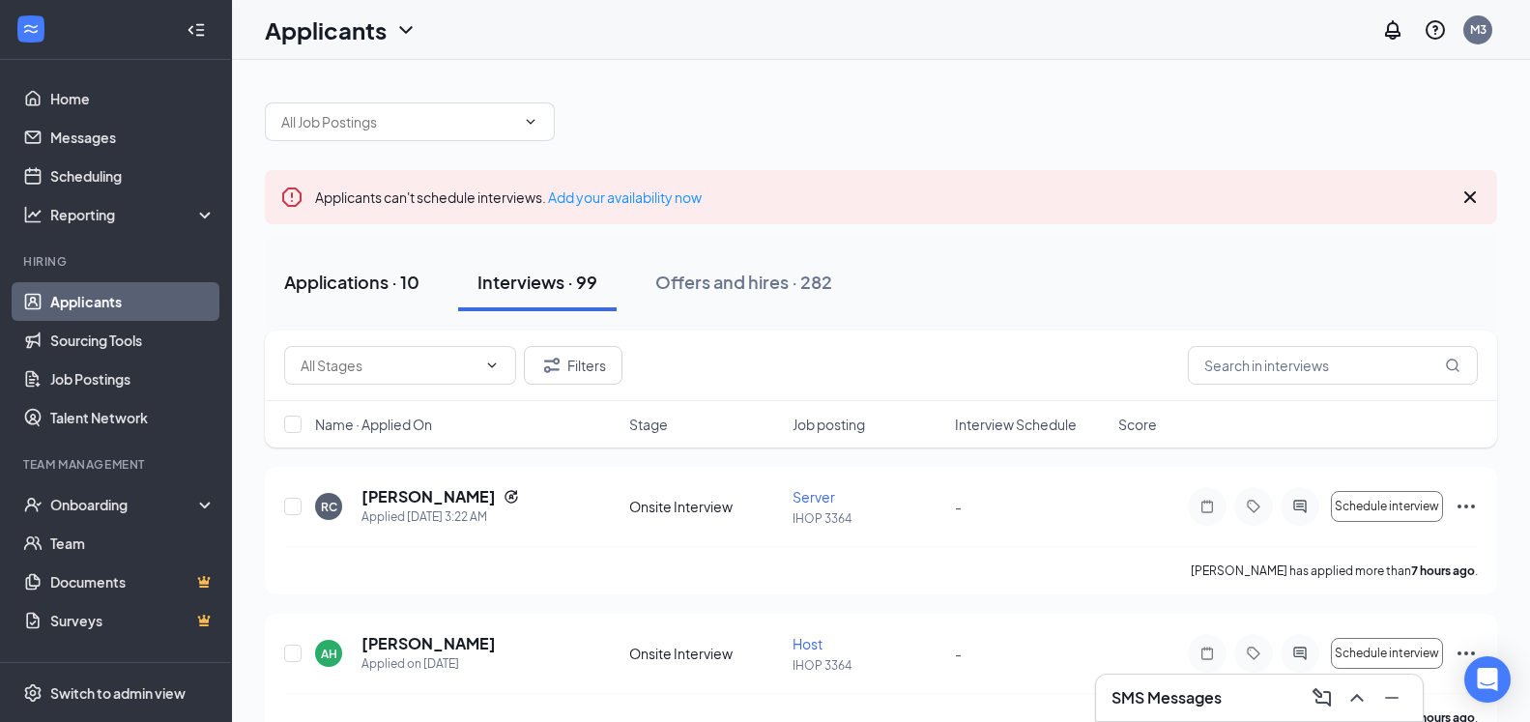
click at [327, 287] on div "Applications · 10" at bounding box center [351, 282] width 135 height 24
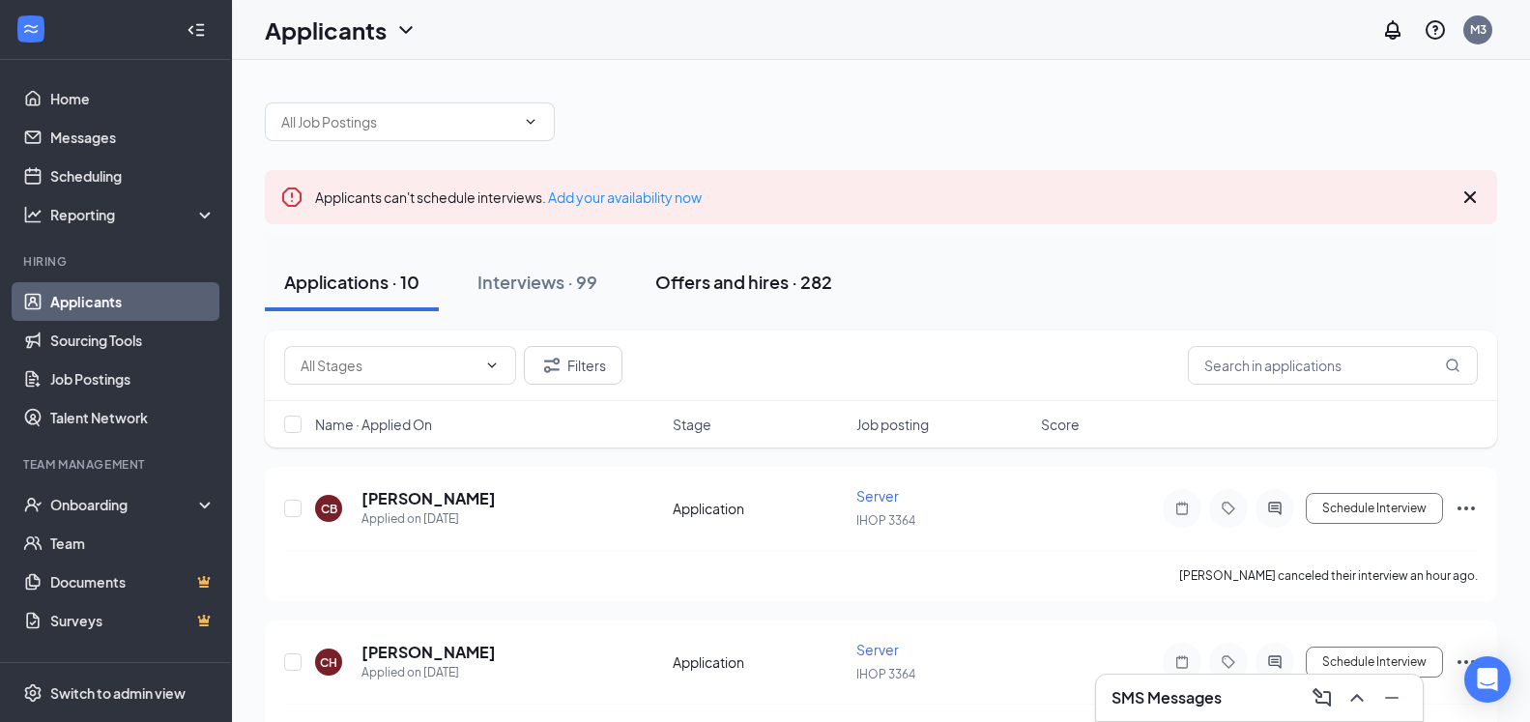
click at [717, 280] on div "Offers and hires · 282" at bounding box center [743, 282] width 177 height 24
